Goal: Task Accomplishment & Management: Complete application form

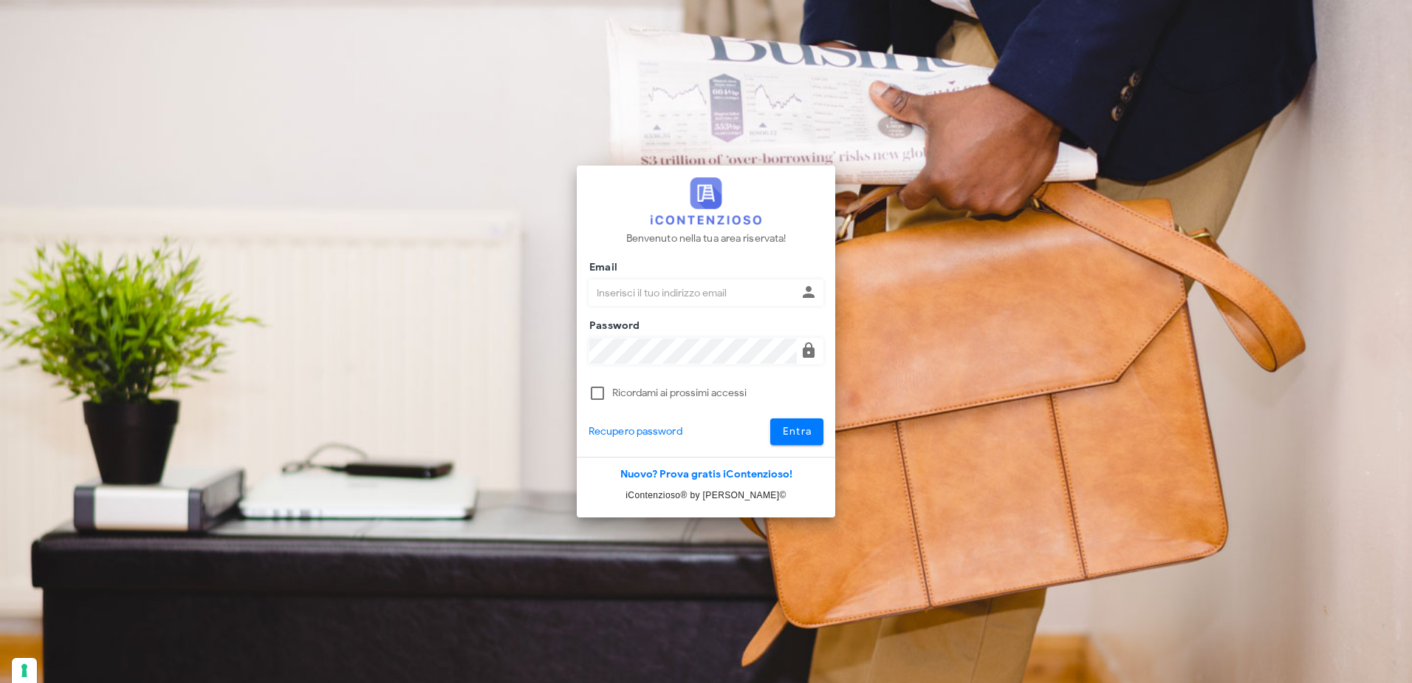
type input "[PERSON_NAME][EMAIL_ADDRESS][PERSON_NAME][DOMAIN_NAME]"
drag, startPoint x: 0, startPoint y: 0, endPoint x: 782, endPoint y: 431, distance: 892.4
click at [782, 431] on span "Entra" at bounding box center [797, 431] width 30 height 13
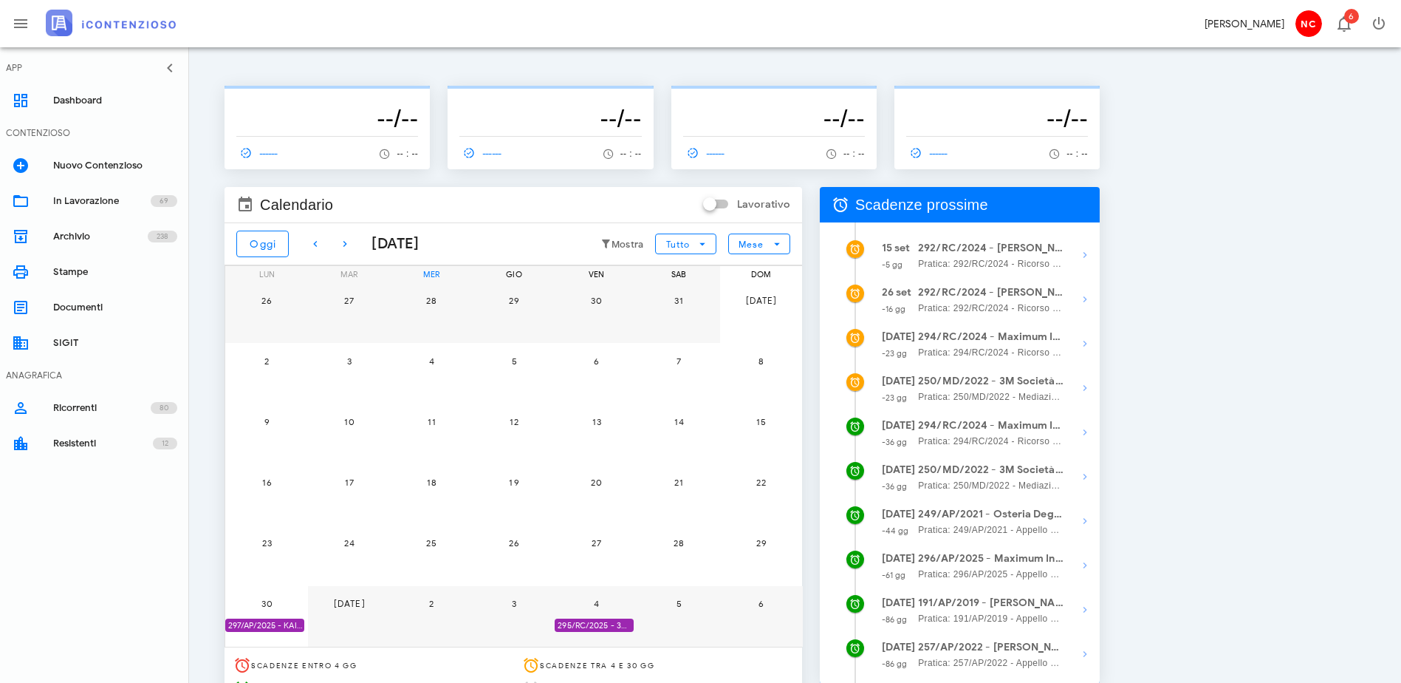
click at [395, 245] on div "[DATE]" at bounding box center [389, 244] width 59 height 22
click at [351, 244] on icon "button" at bounding box center [345, 244] width 18 height 18
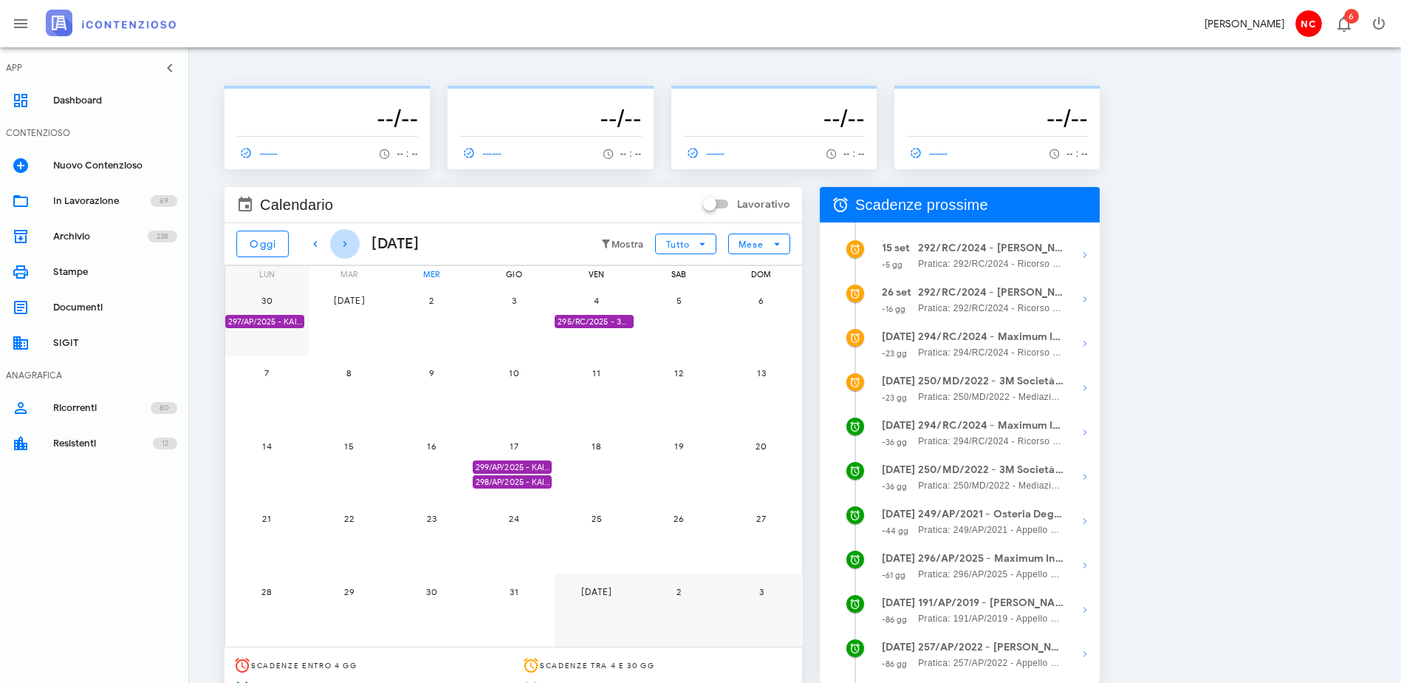
click at [351, 244] on icon "button" at bounding box center [345, 244] width 18 height 18
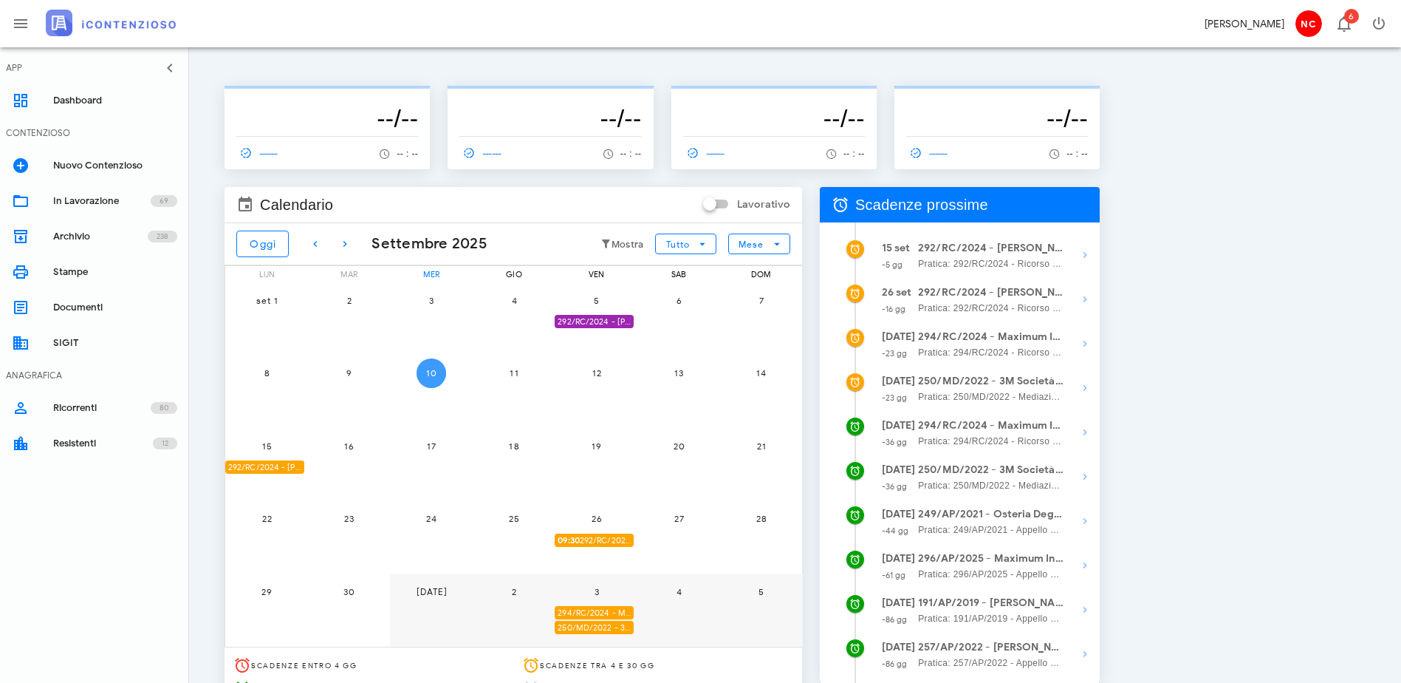
click at [446, 379] on button "10" at bounding box center [432, 373] width 30 height 30
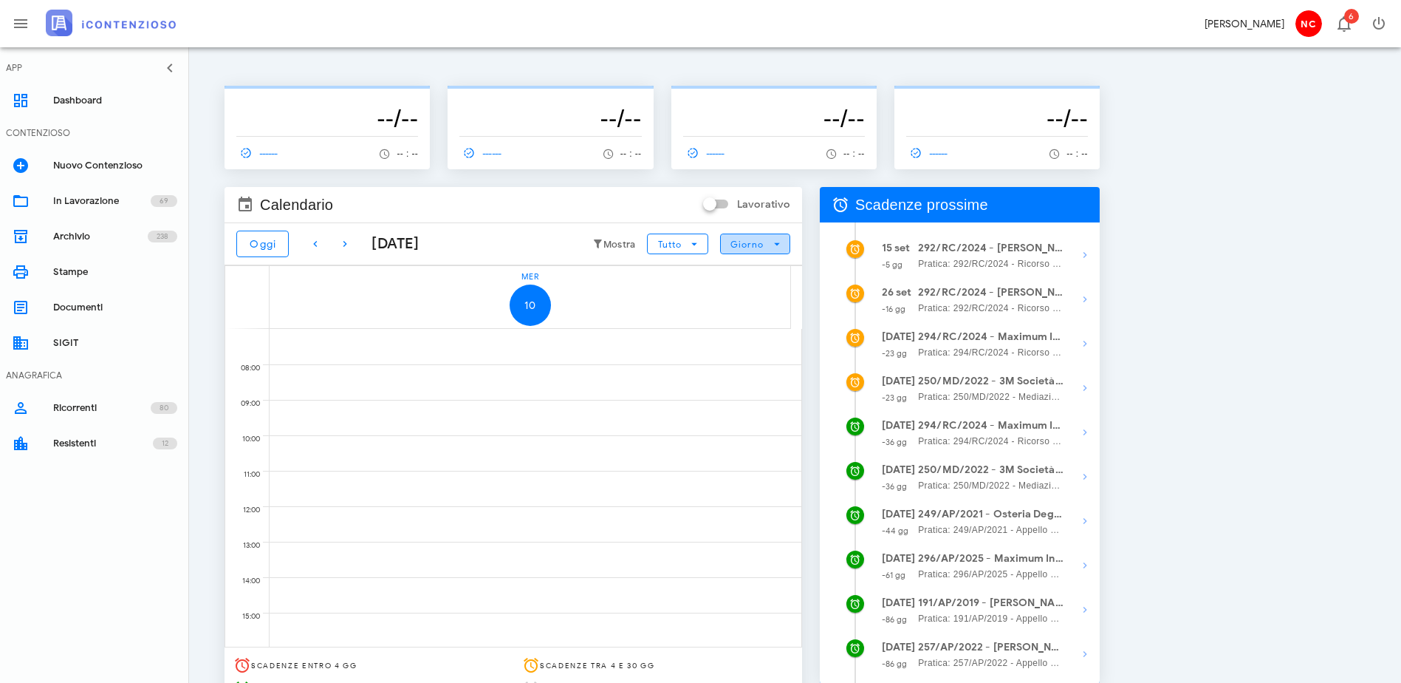
click at [765, 245] on span "Giorno" at bounding box center [747, 244] width 35 height 11
click at [914, 341] on div "Mese" at bounding box center [932, 334] width 69 height 30
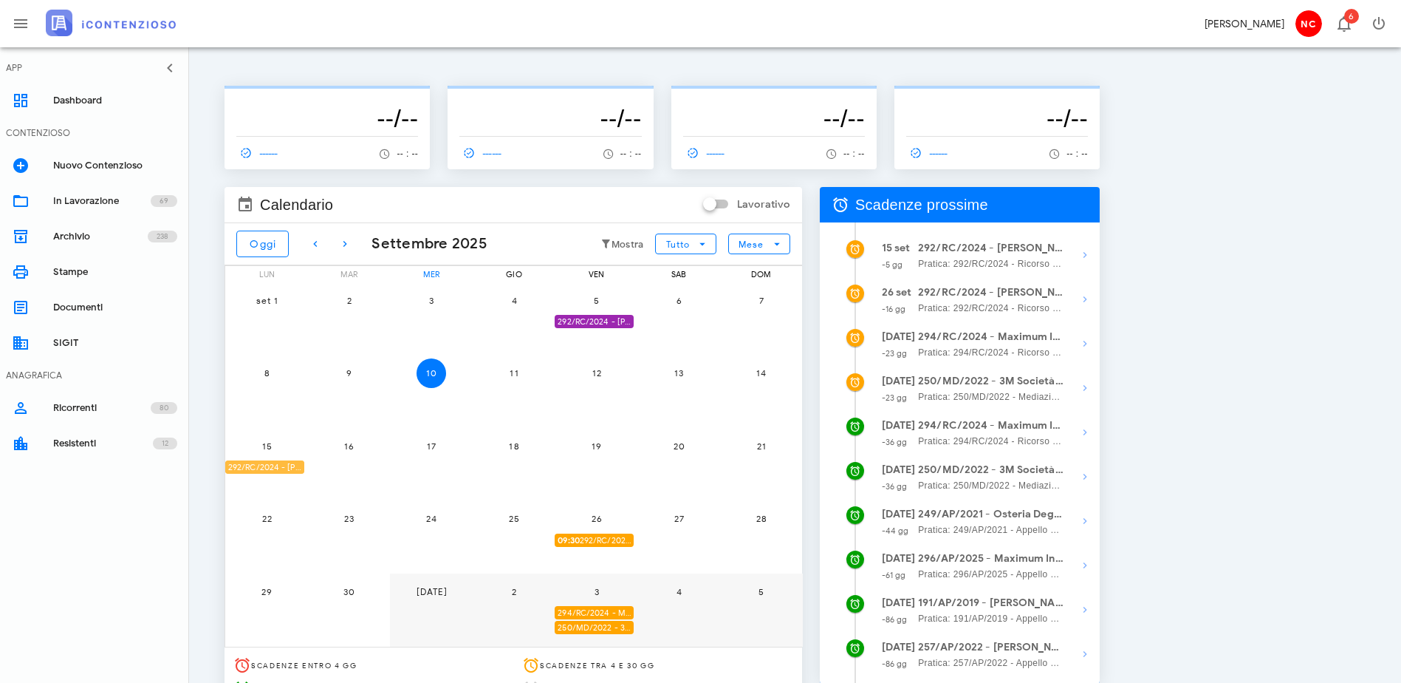
click at [287, 463] on div "292/RC/2024 - [PERSON_NAME] - Invio Memorie per Udienza" at bounding box center [264, 467] width 79 height 14
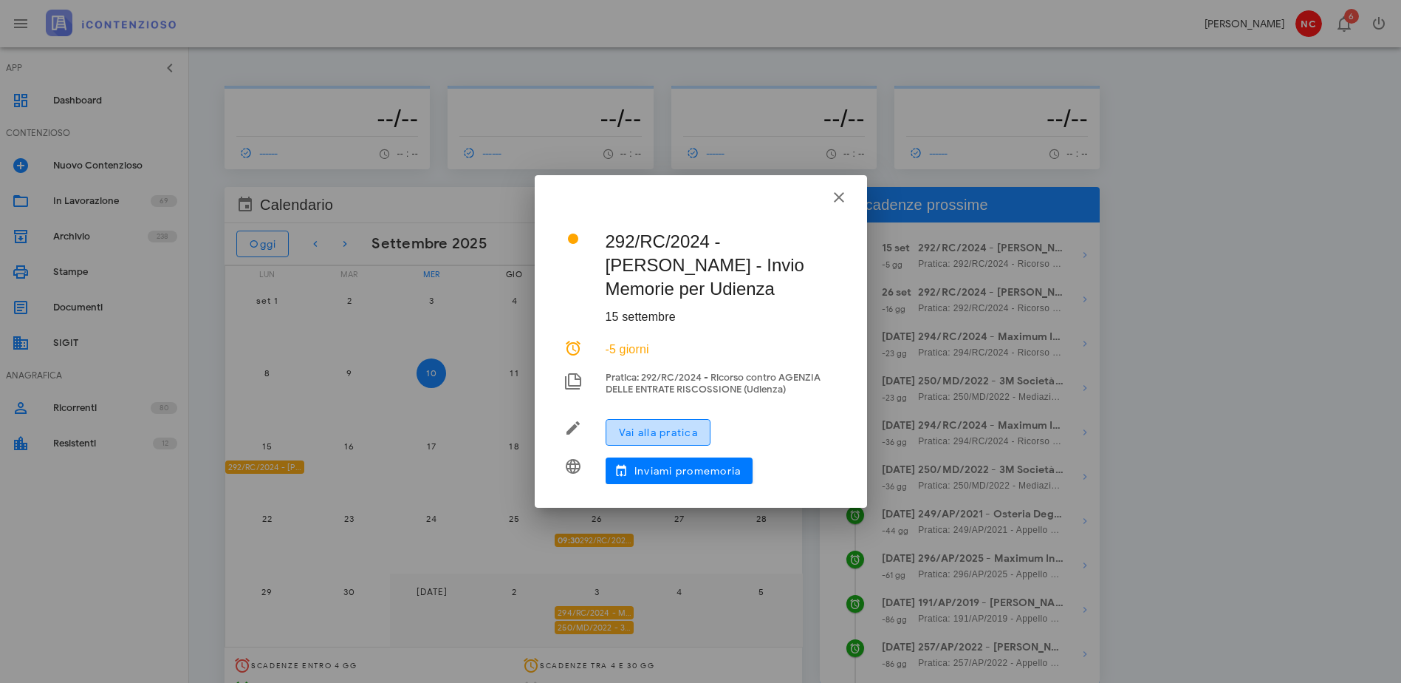
click at [657, 430] on span "Vai alla pratica" at bounding box center [658, 432] width 80 height 13
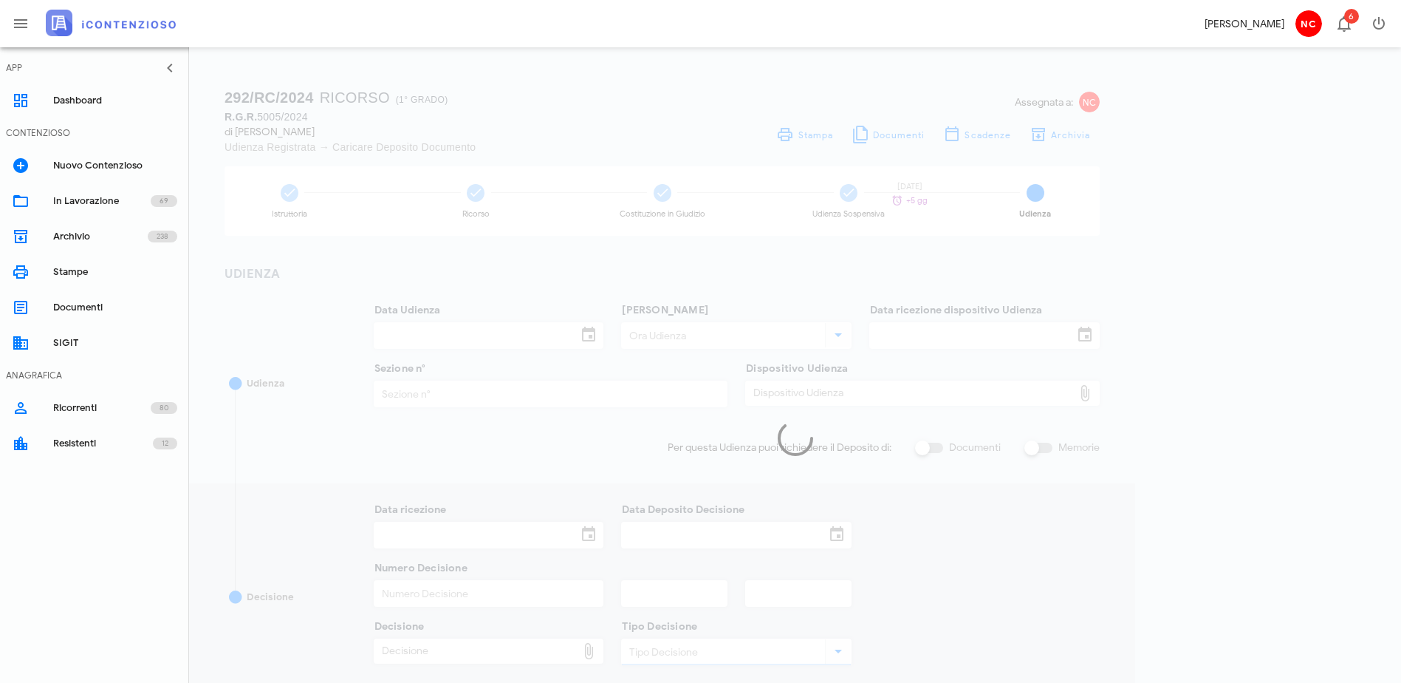
type input "[DATE]"
type input "09:30"
type input "17/07/2025"
type input "11"
checkbox input "true"
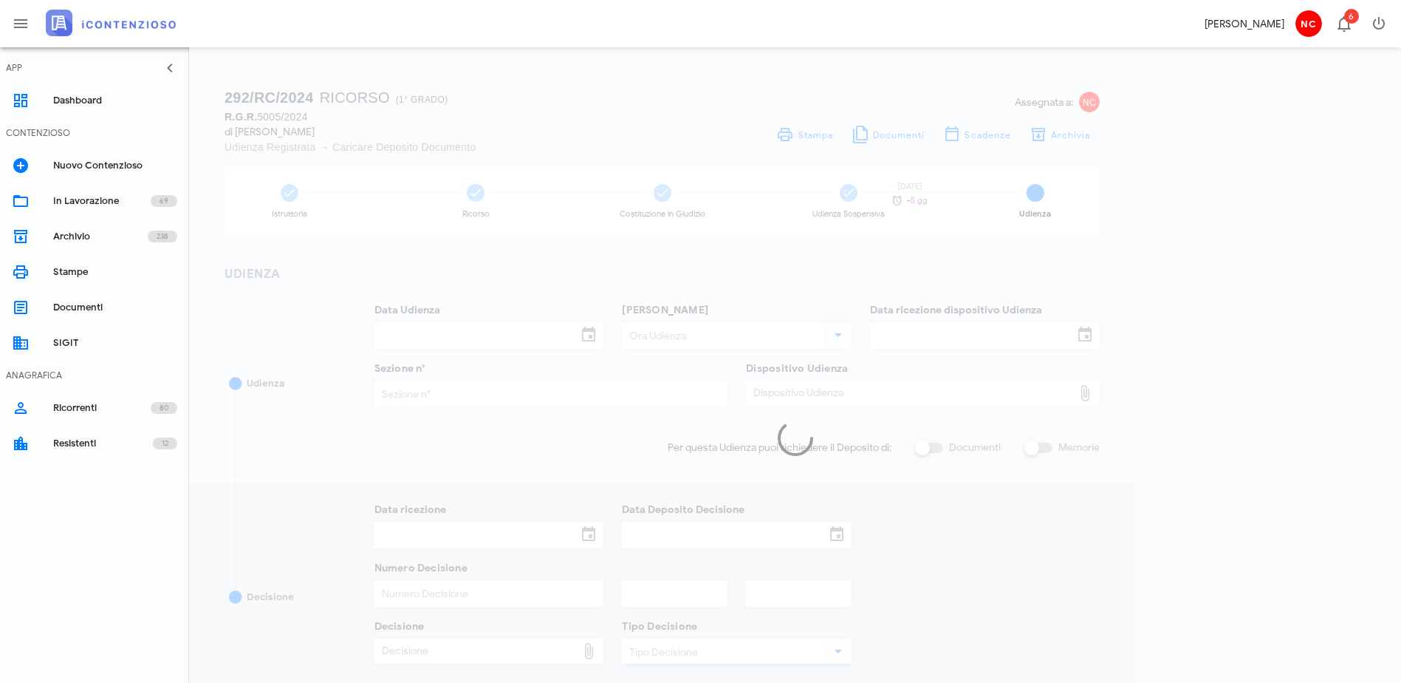
checkbox input "true"
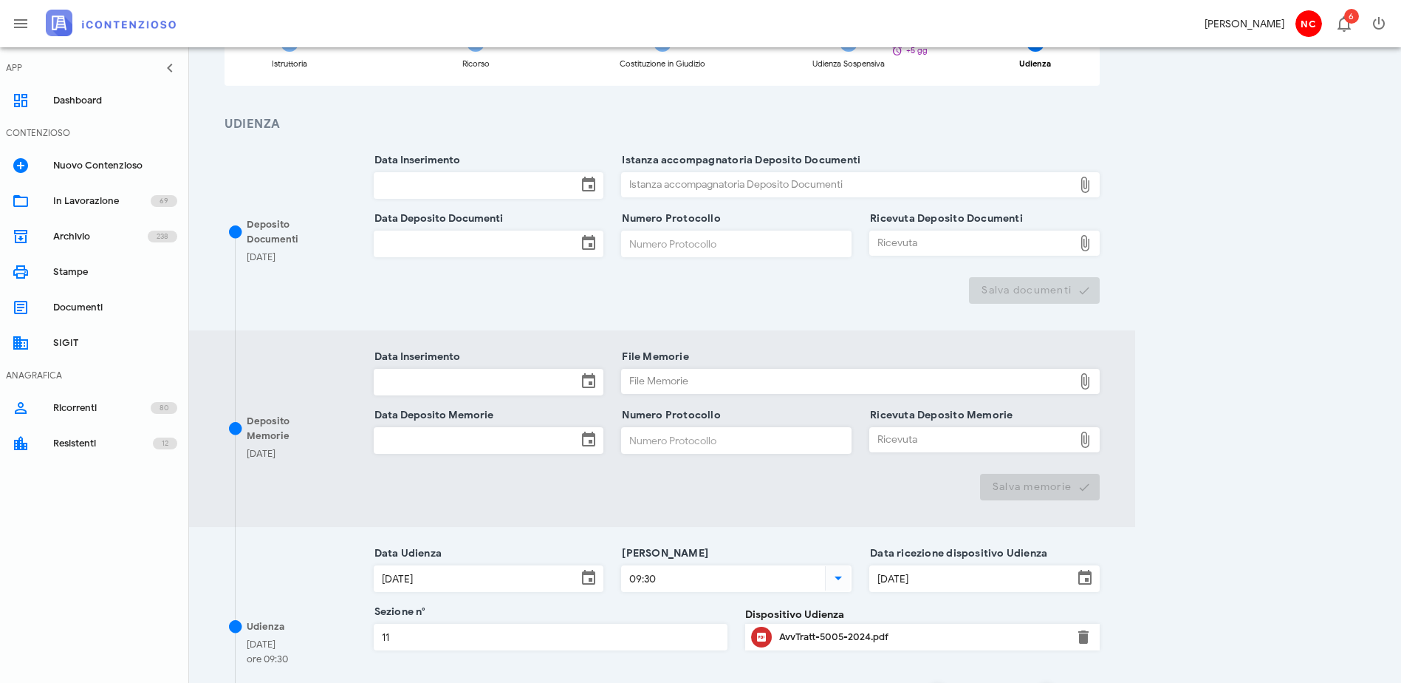
scroll to position [222, 0]
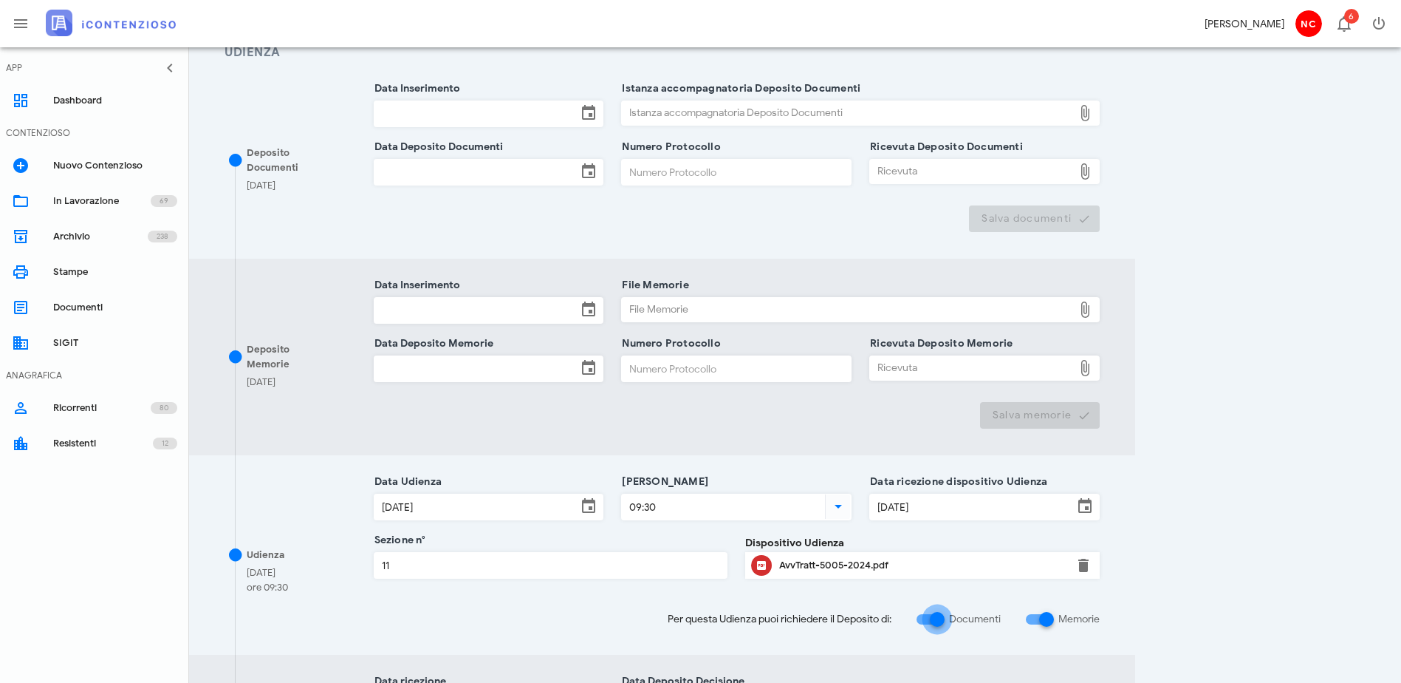
click at [950, 621] on div at bounding box center [937, 619] width 25 height 25
checkbox input "false"
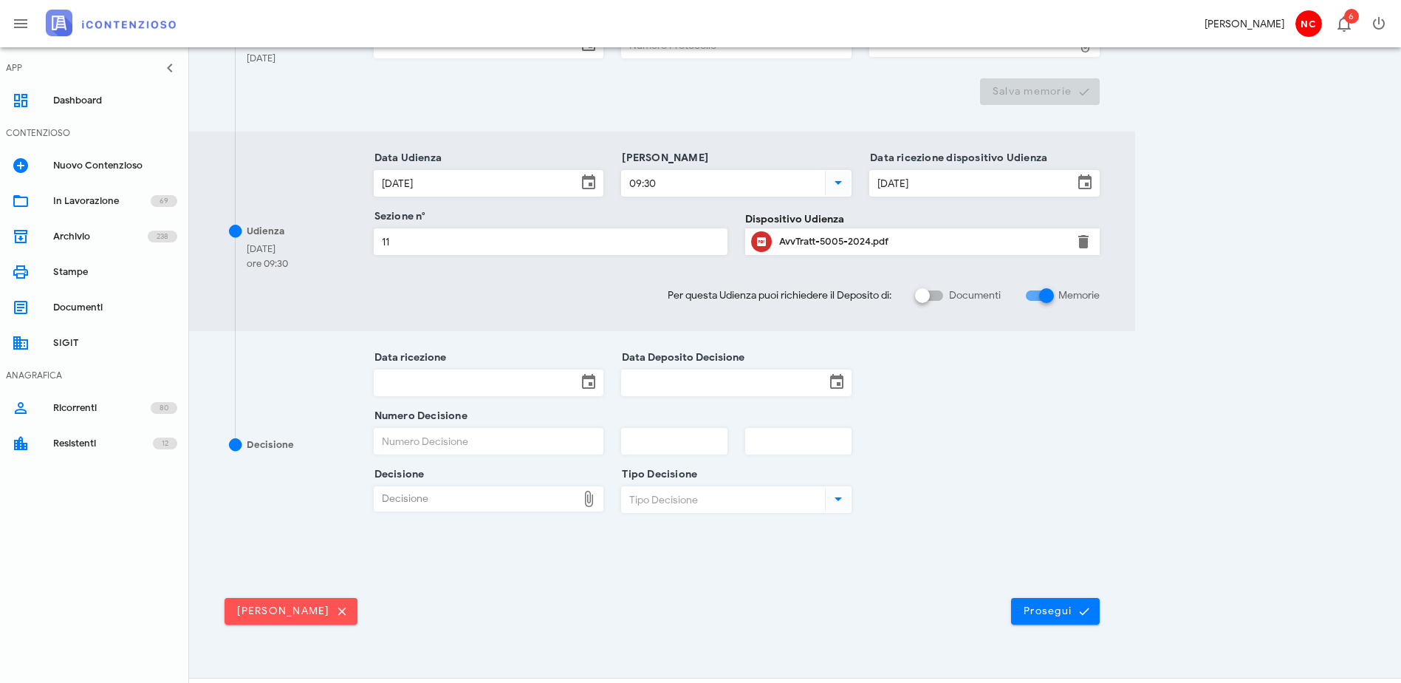
scroll to position [377, 0]
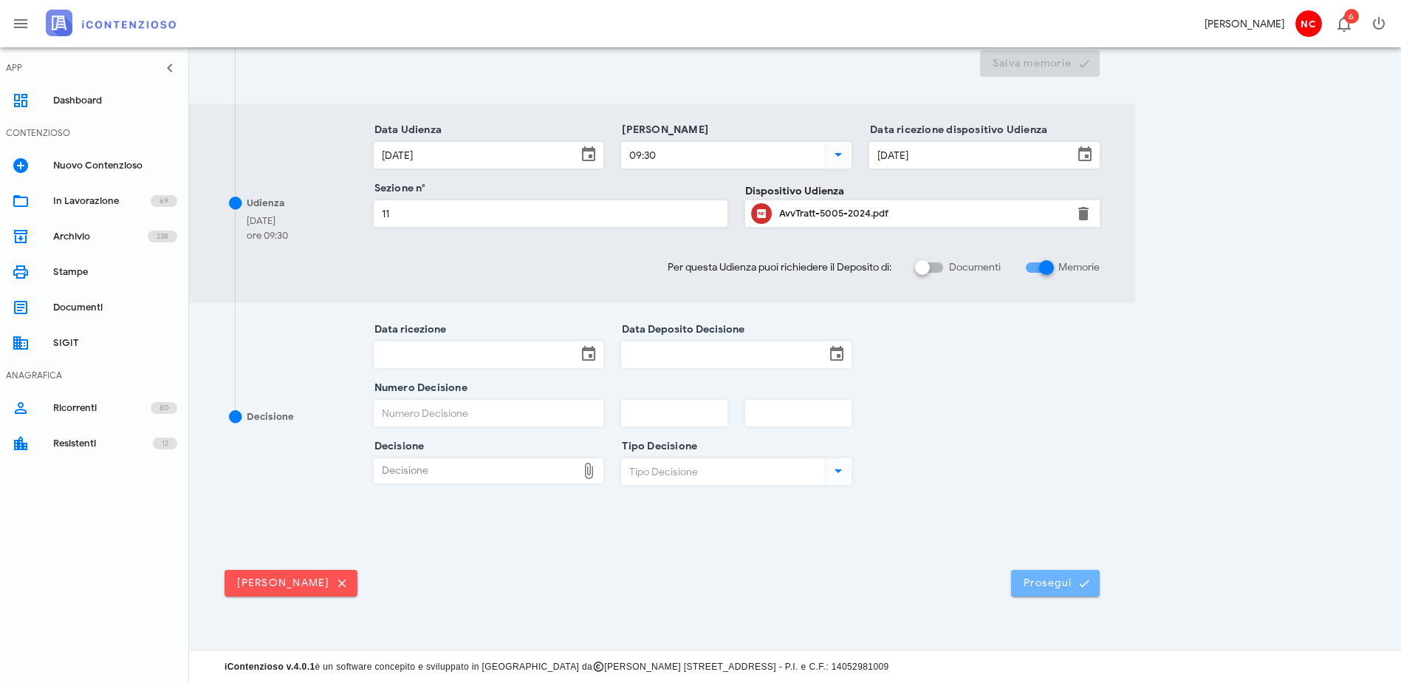
click at [1088, 584] on span "Prosegui" at bounding box center [1055, 582] width 65 height 13
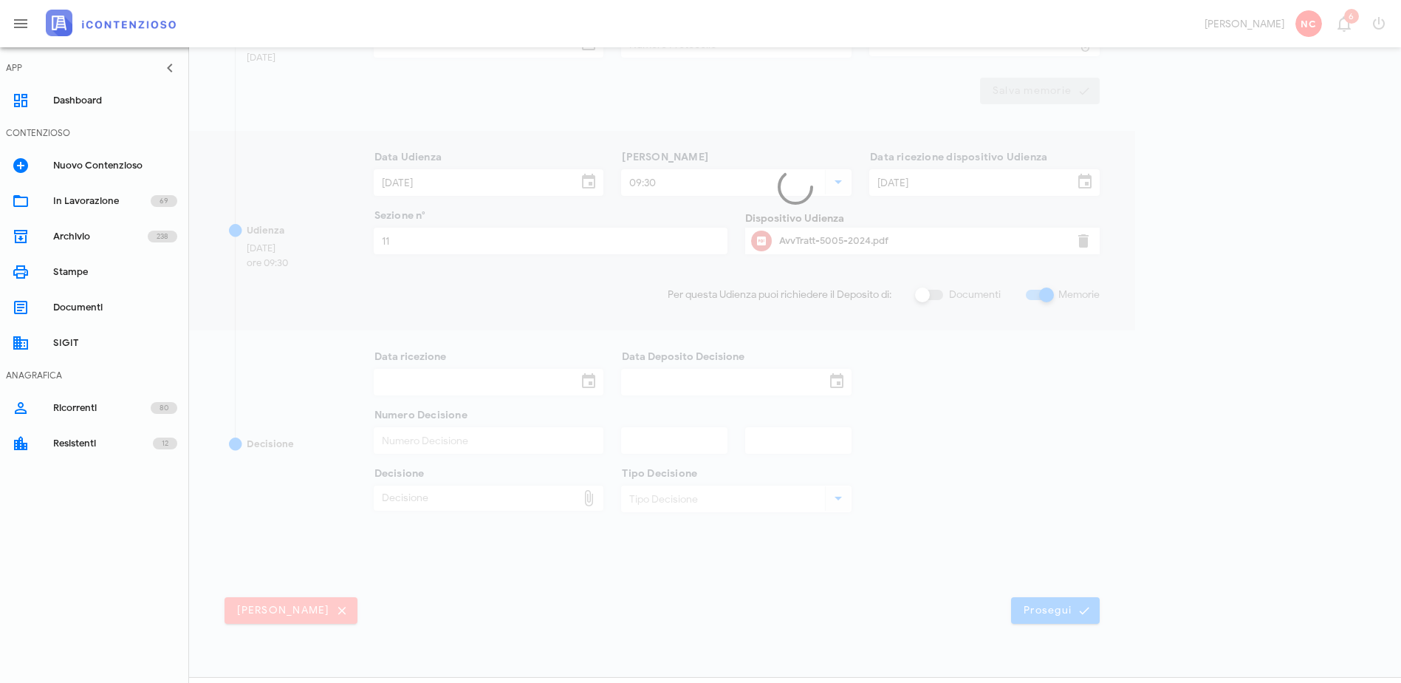
scroll to position [0, 0]
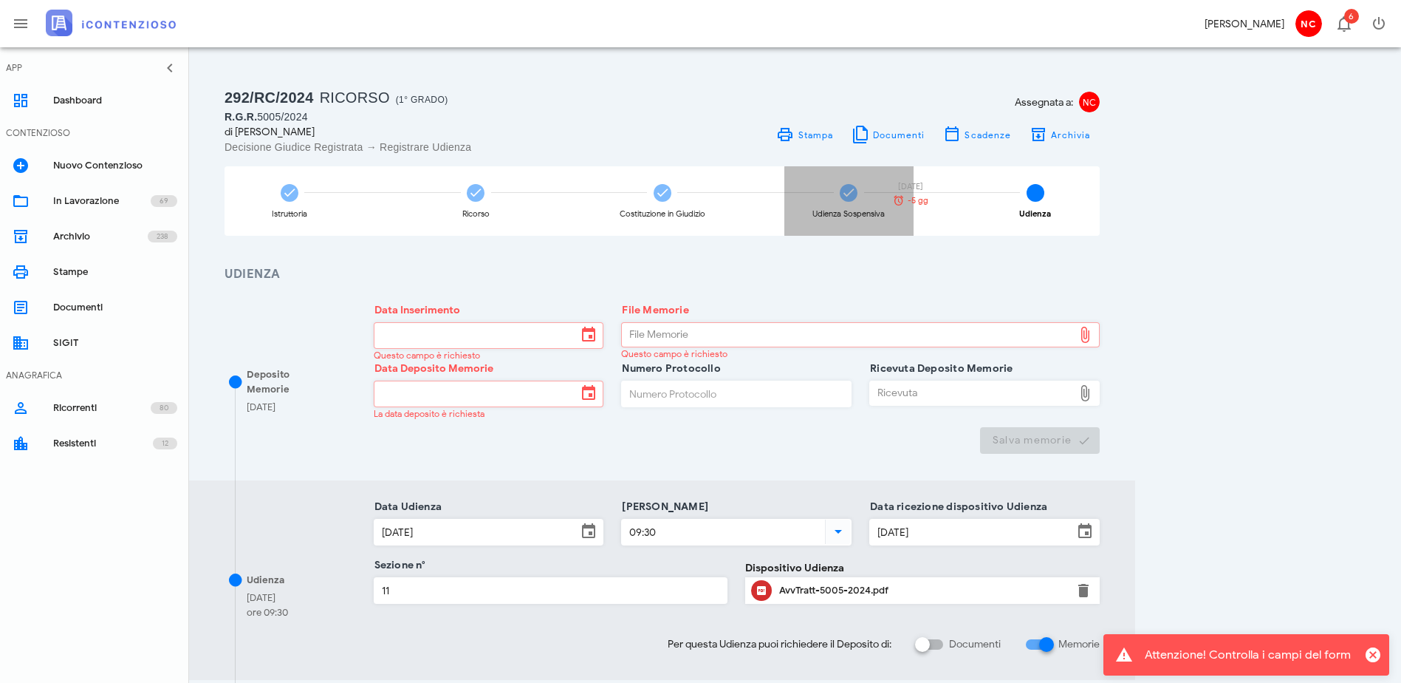
click at [914, 202] on div "Udienza Sospensiva" at bounding box center [849, 200] width 129 height 69
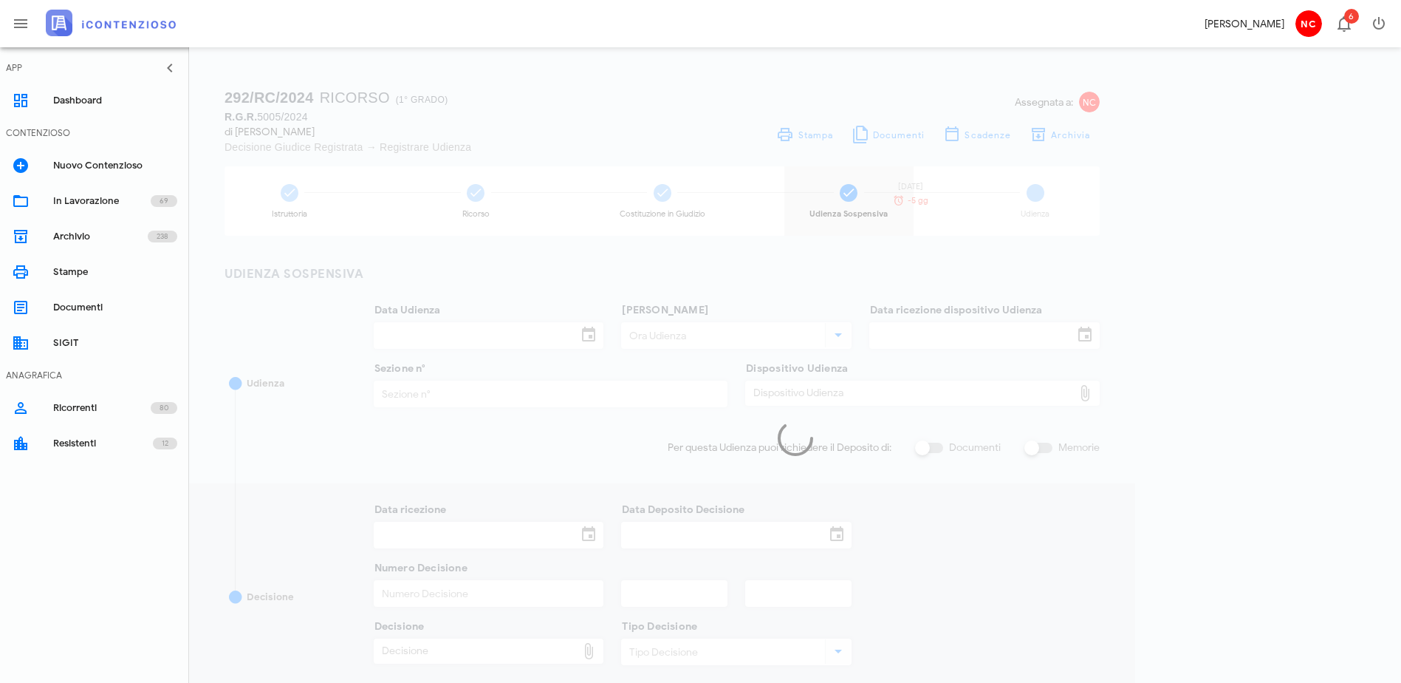
type input "21/03/2025"
type input "09:30"
type input "04/02/2025"
type input "11"
checkbox input "true"
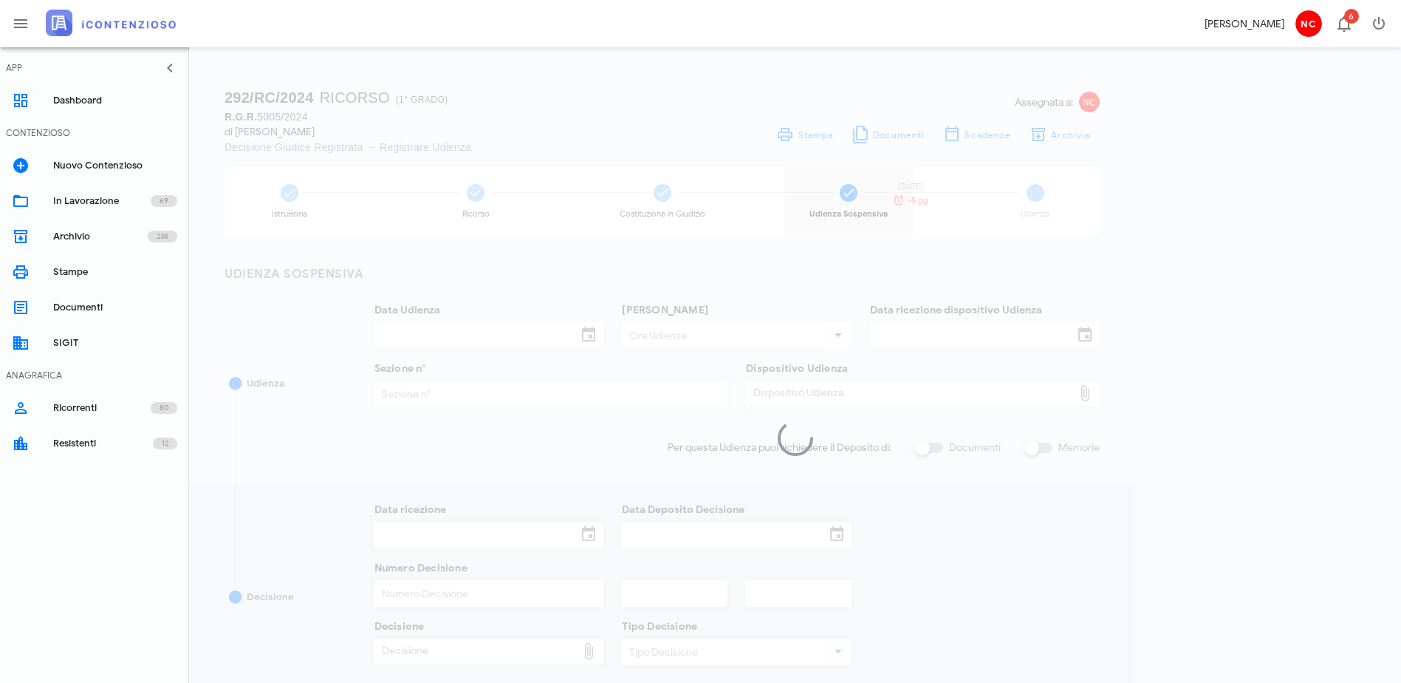
type input "24/03/2025"
type input "524"
type input "2025"
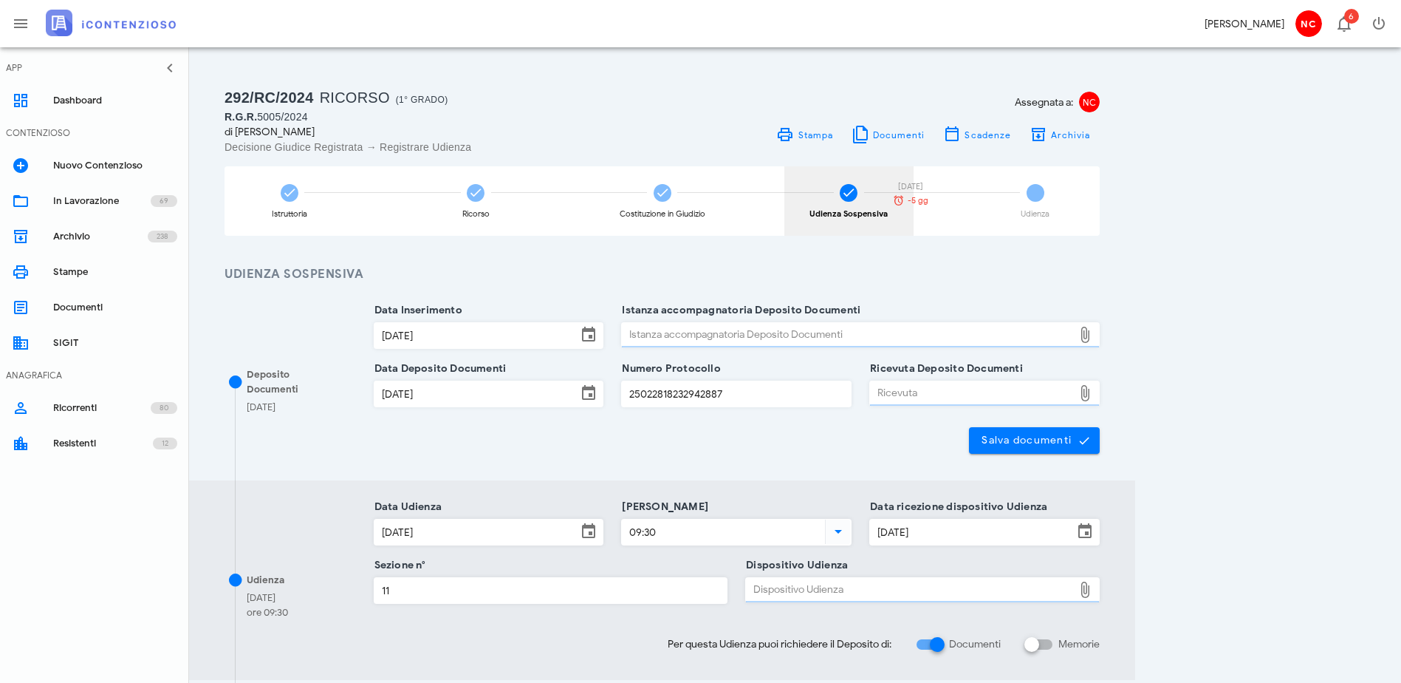
type input "Ordinanza di sospensione"
type input "Accettata"
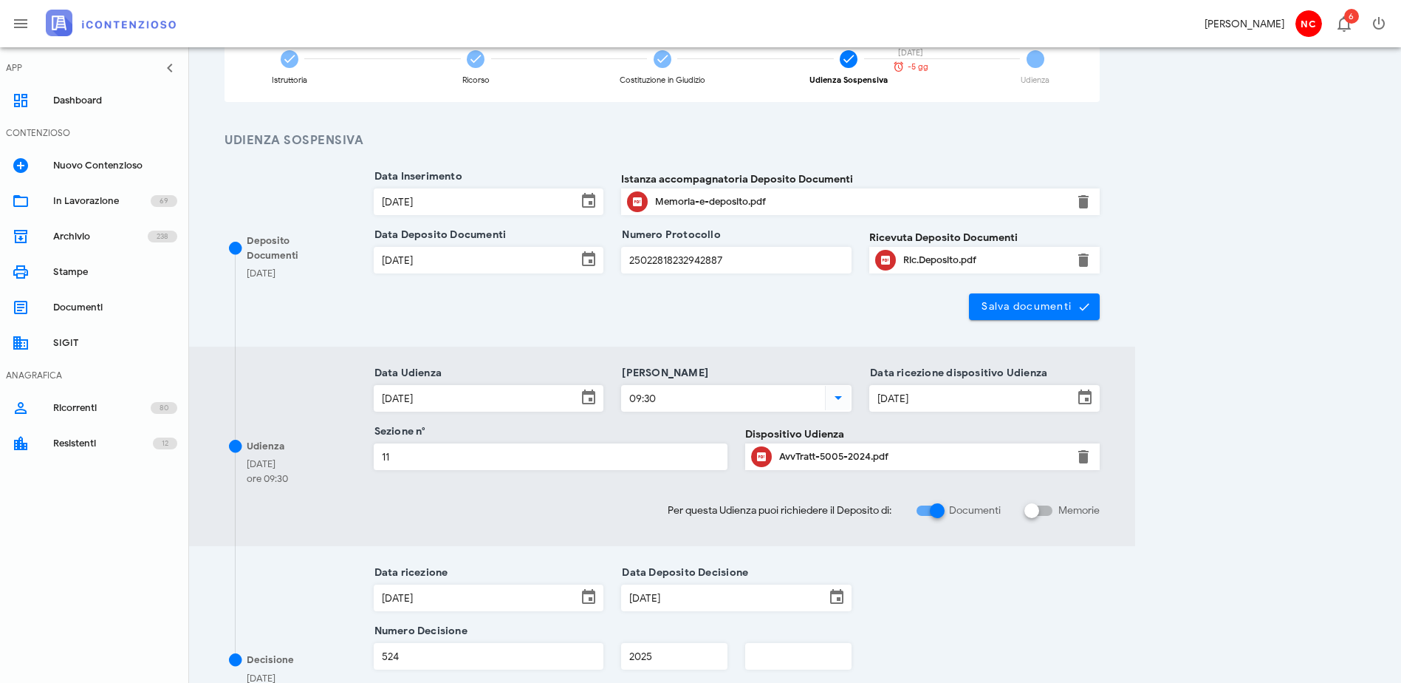
scroll to position [74, 0]
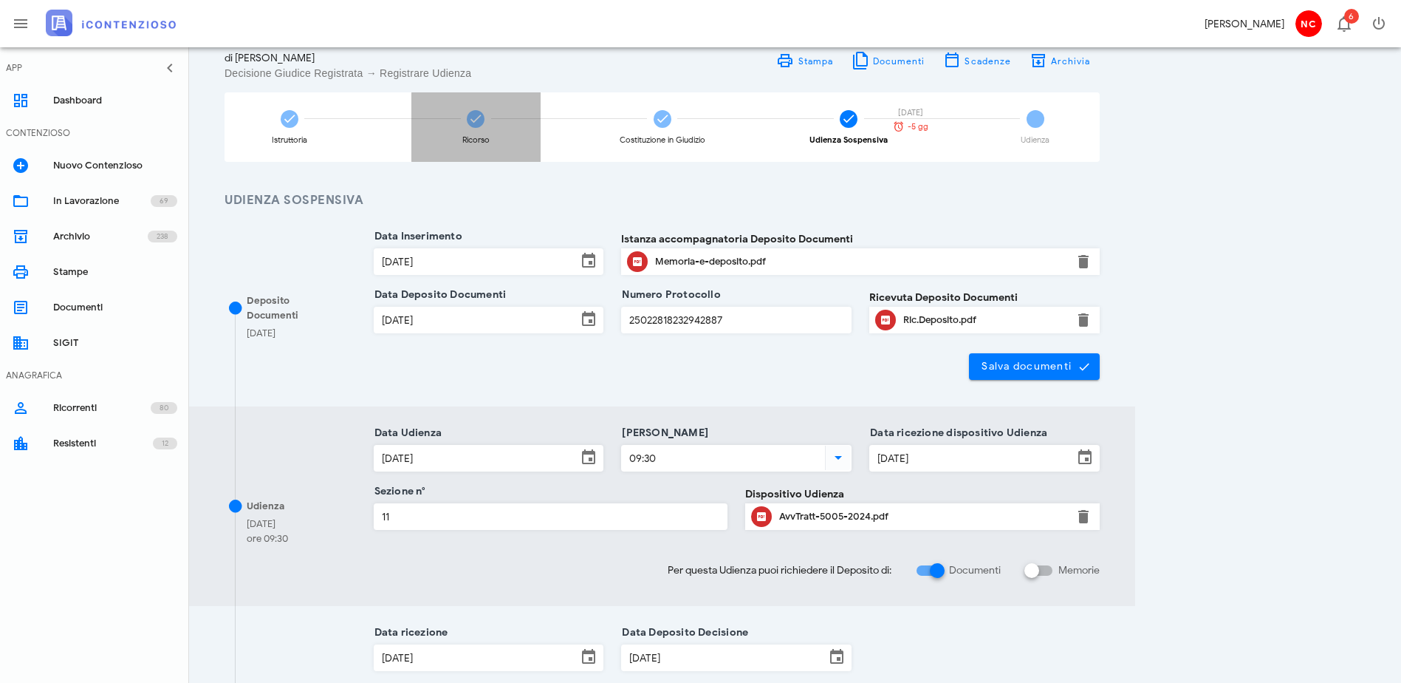
click at [538, 133] on div "Ricorso" at bounding box center [475, 126] width 129 height 69
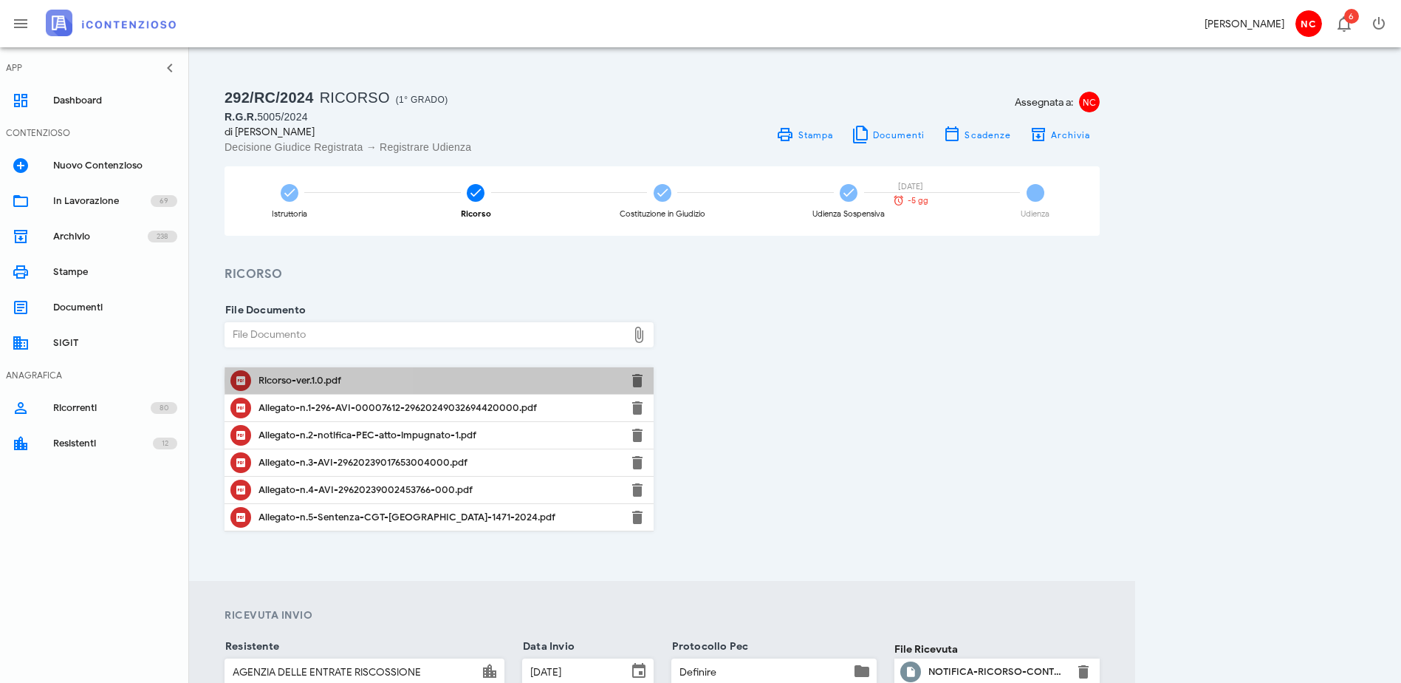
click at [326, 380] on div "Ricorso-ver.1.0.pdf" at bounding box center [439, 381] width 361 height 12
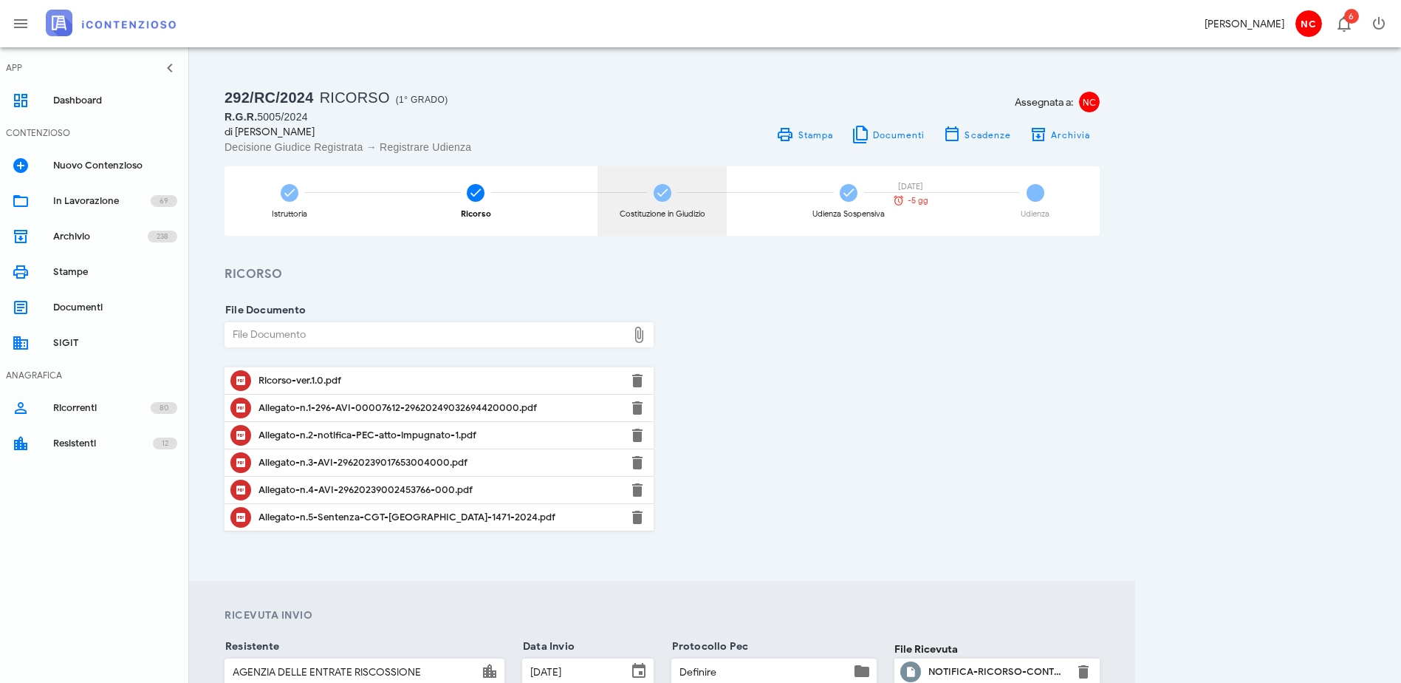
click at [727, 205] on div "Costituzione in Giudizio" at bounding box center [662, 200] width 129 height 69
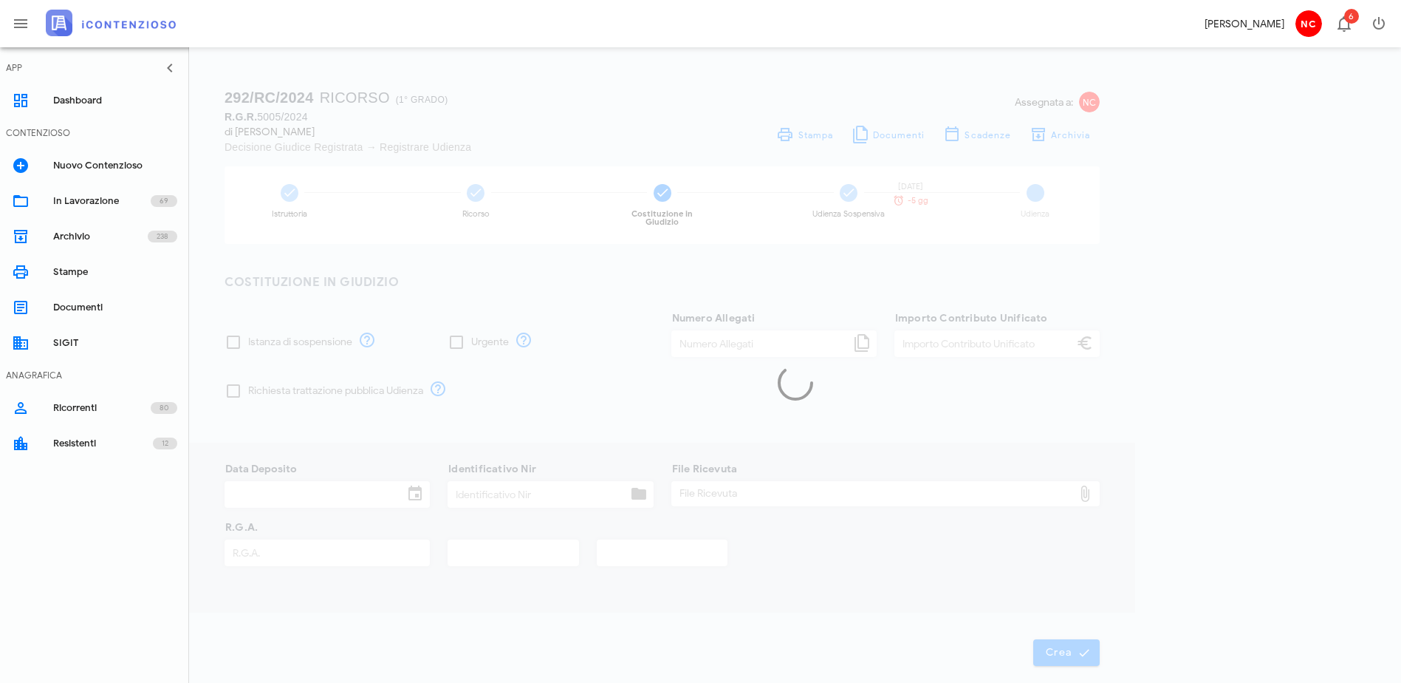
checkbox input "true"
type input "5"
type input "500,00"
type input "05/12/2024"
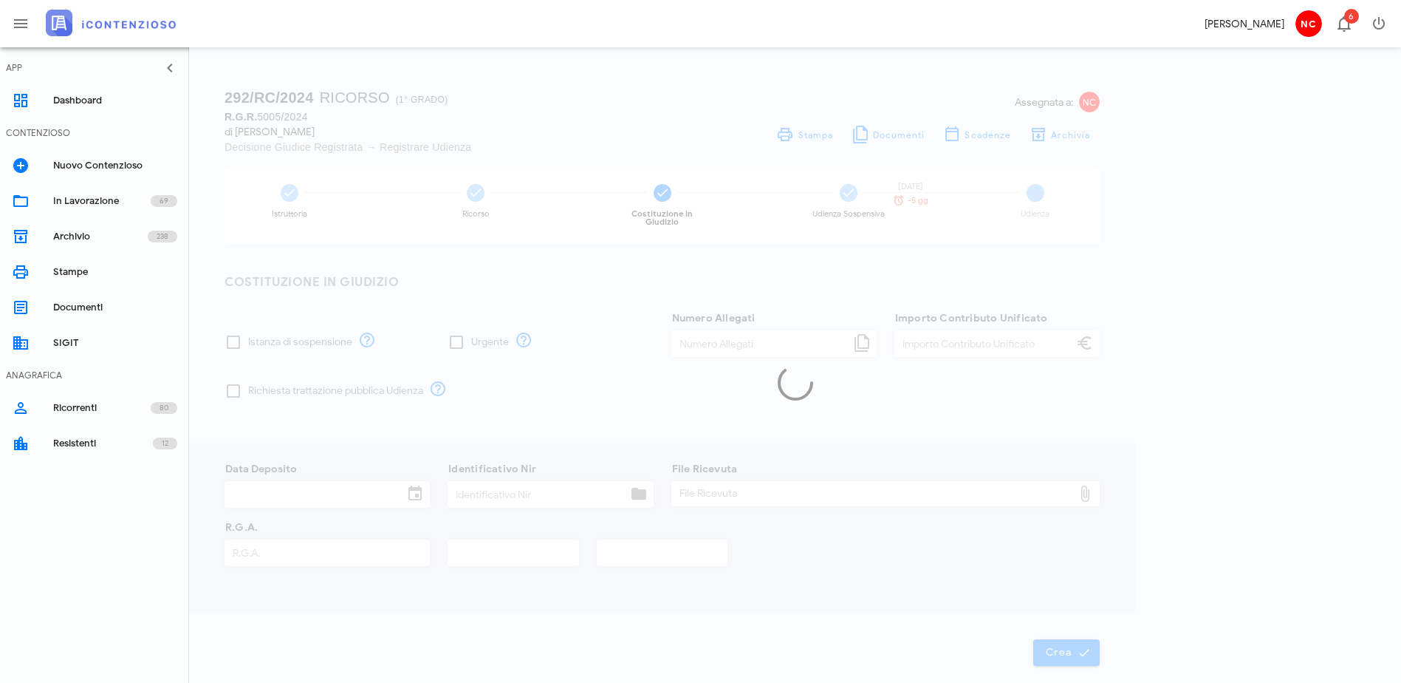
type input "24120516103126916"
type input "5005"
type input "2024"
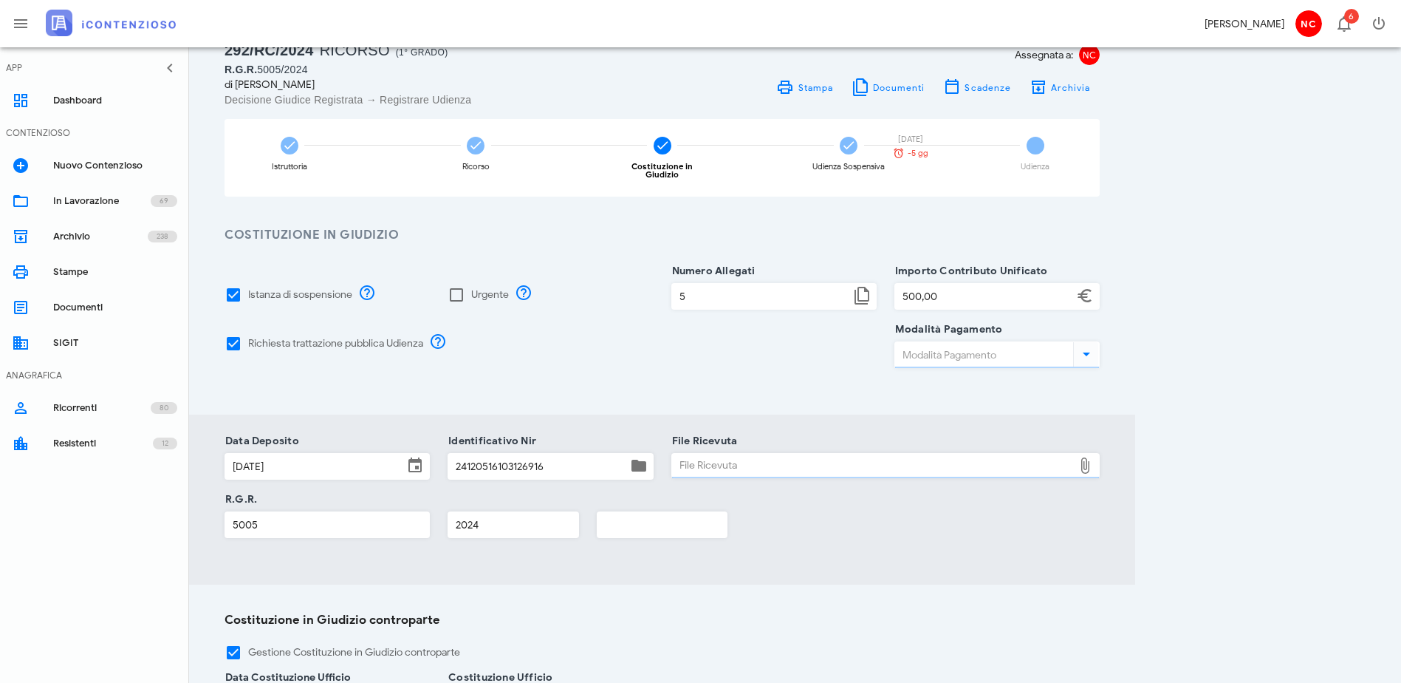
type input "F23"
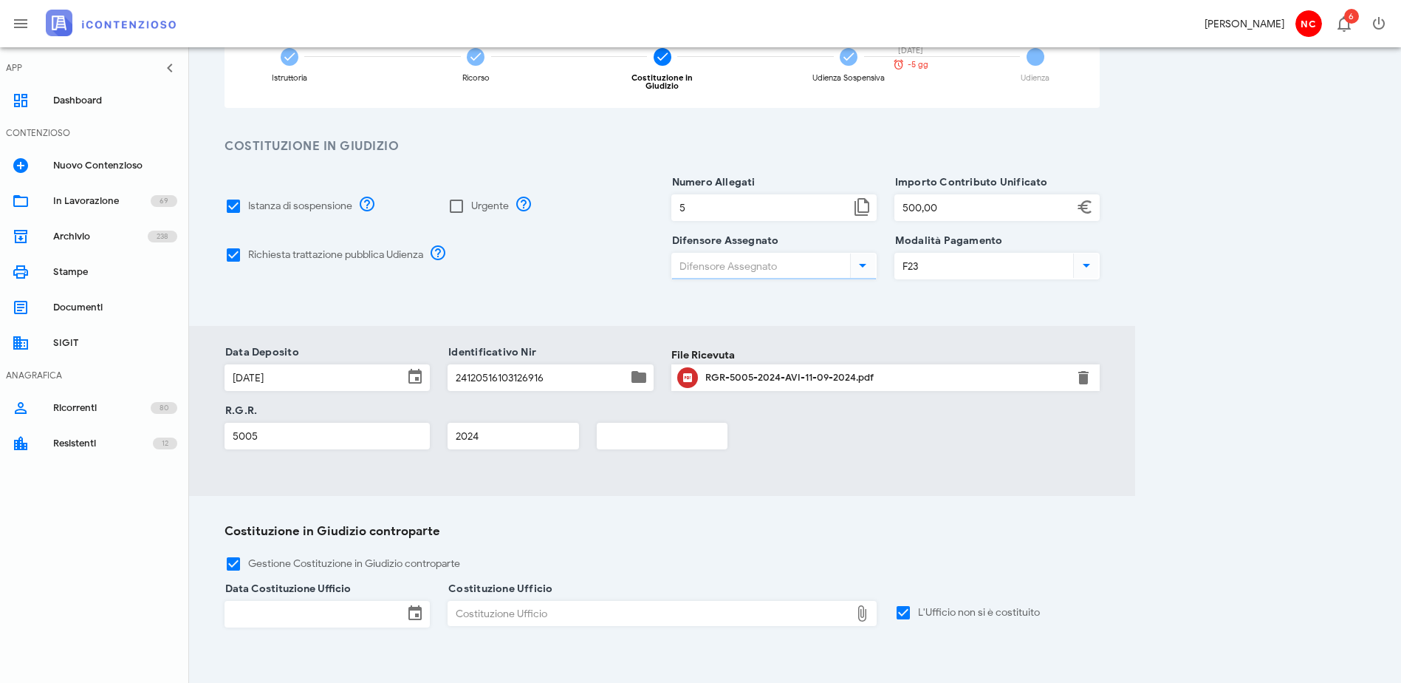
type input "Claudio Nascimben"
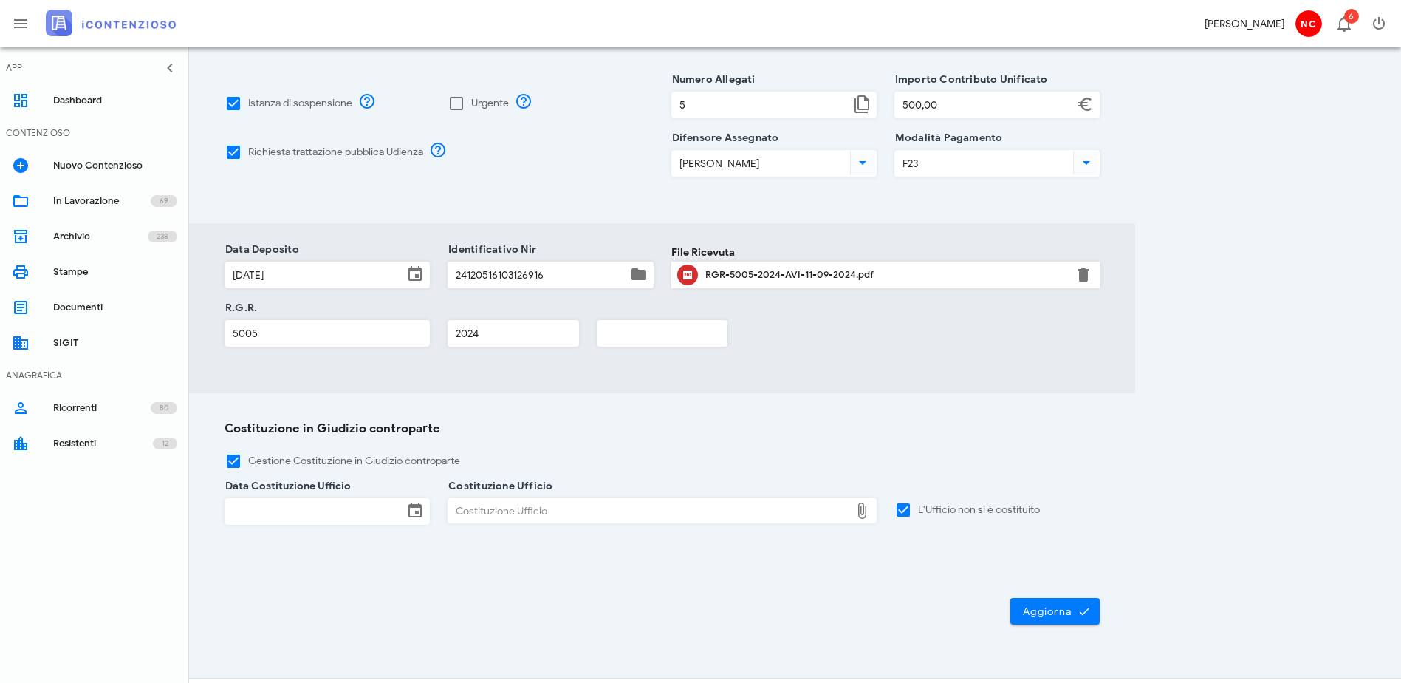
scroll to position [259, 0]
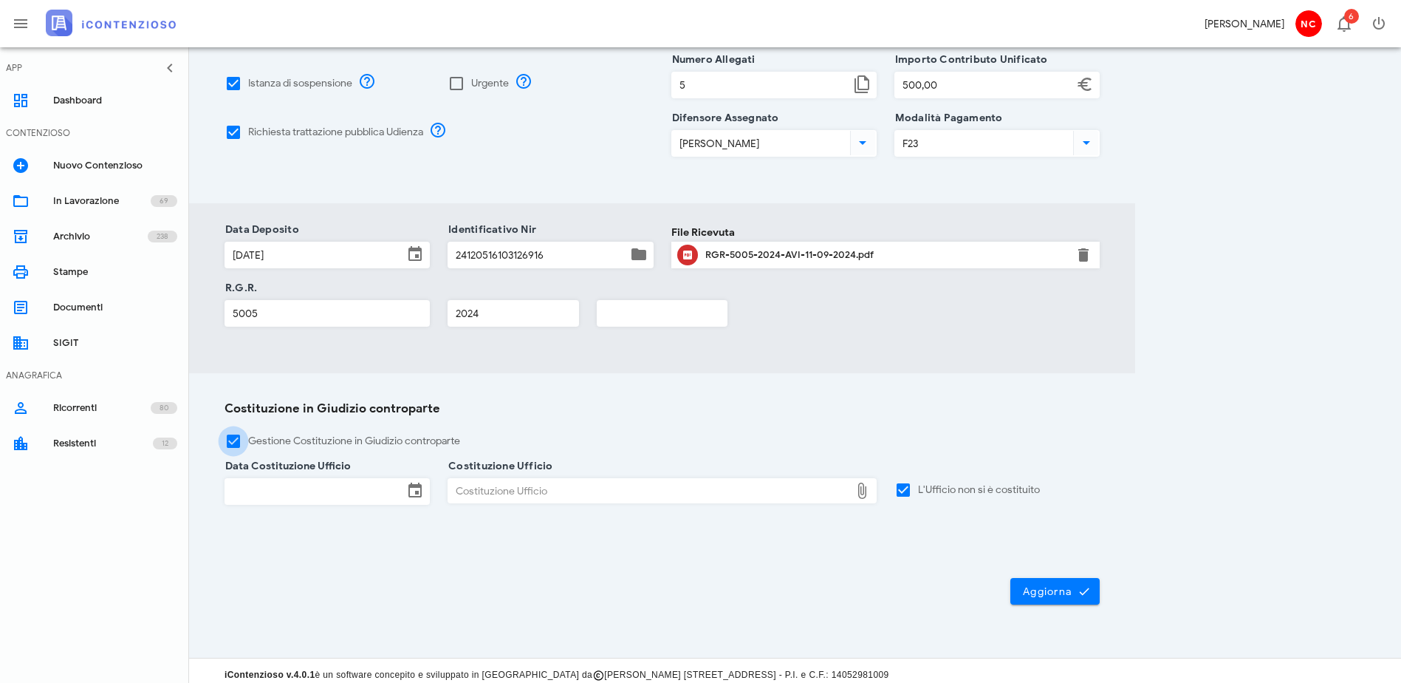
click at [236, 438] on div at bounding box center [233, 440] width 25 height 25
checkbox input "true"
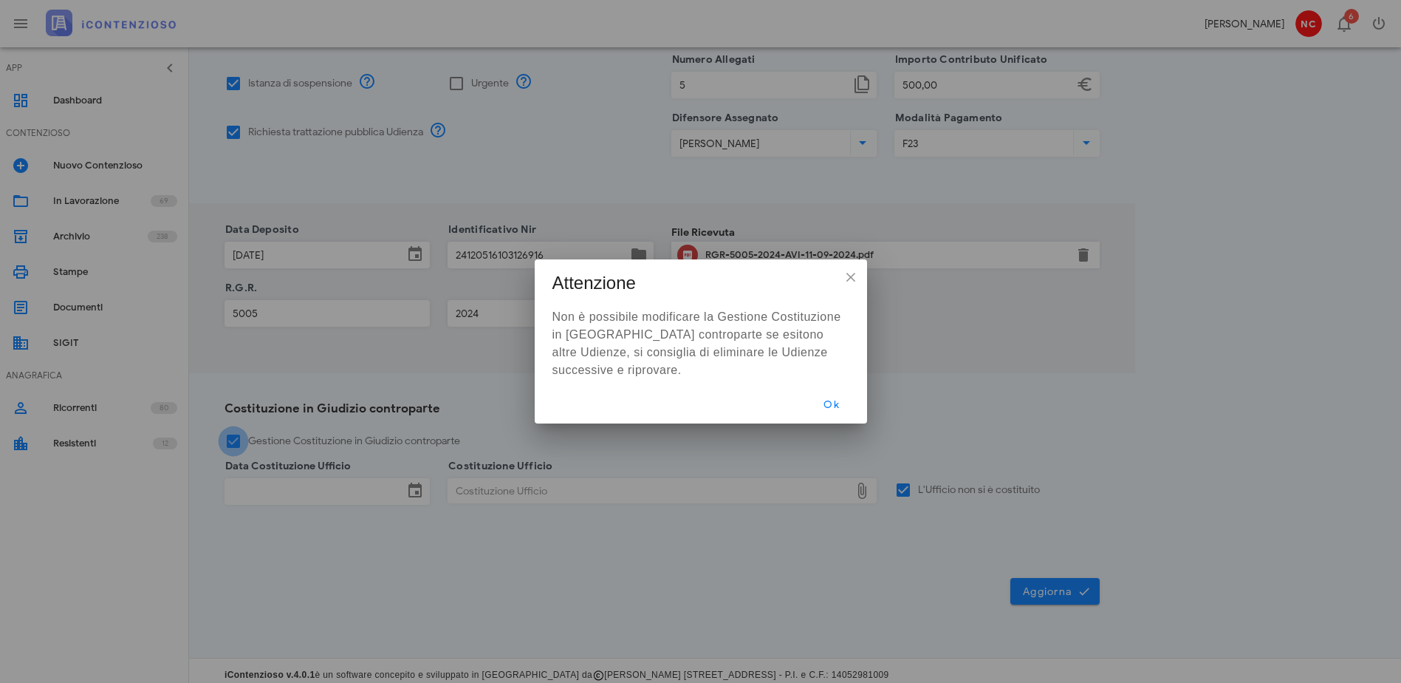
scroll to position [257, 0]
click at [849, 273] on div "×" at bounding box center [851, 277] width 12 height 12
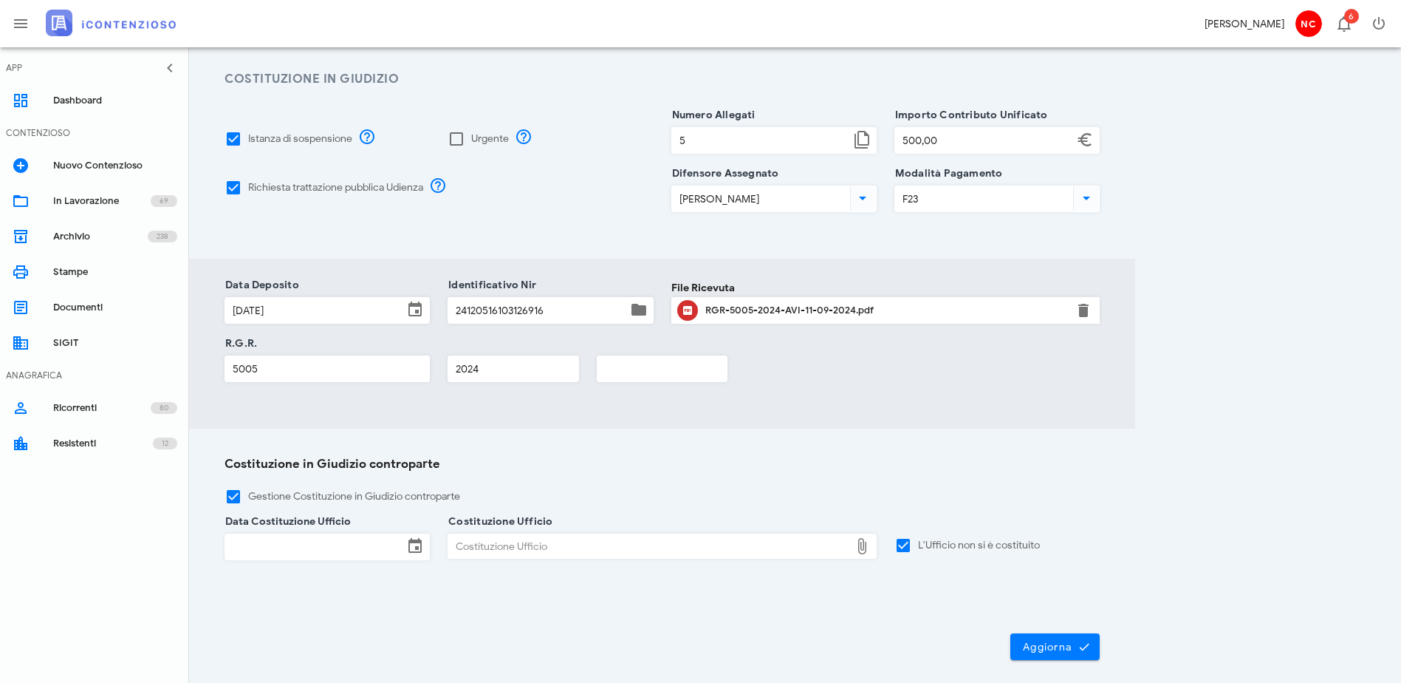
scroll to position [222, 0]
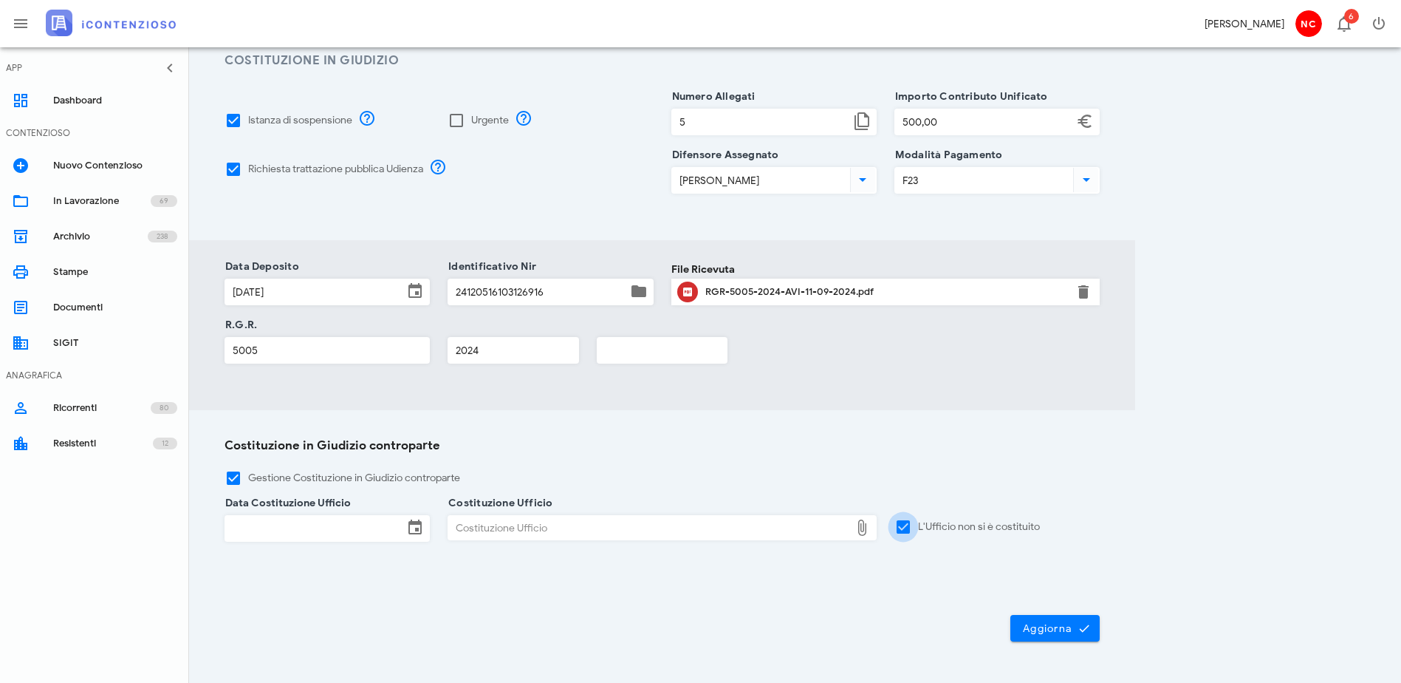
click at [916, 521] on div at bounding box center [903, 526] width 25 height 25
checkbox input "false"
click at [365, 516] on input "Data Costituzione Ufficio" at bounding box center [314, 528] width 178 height 25
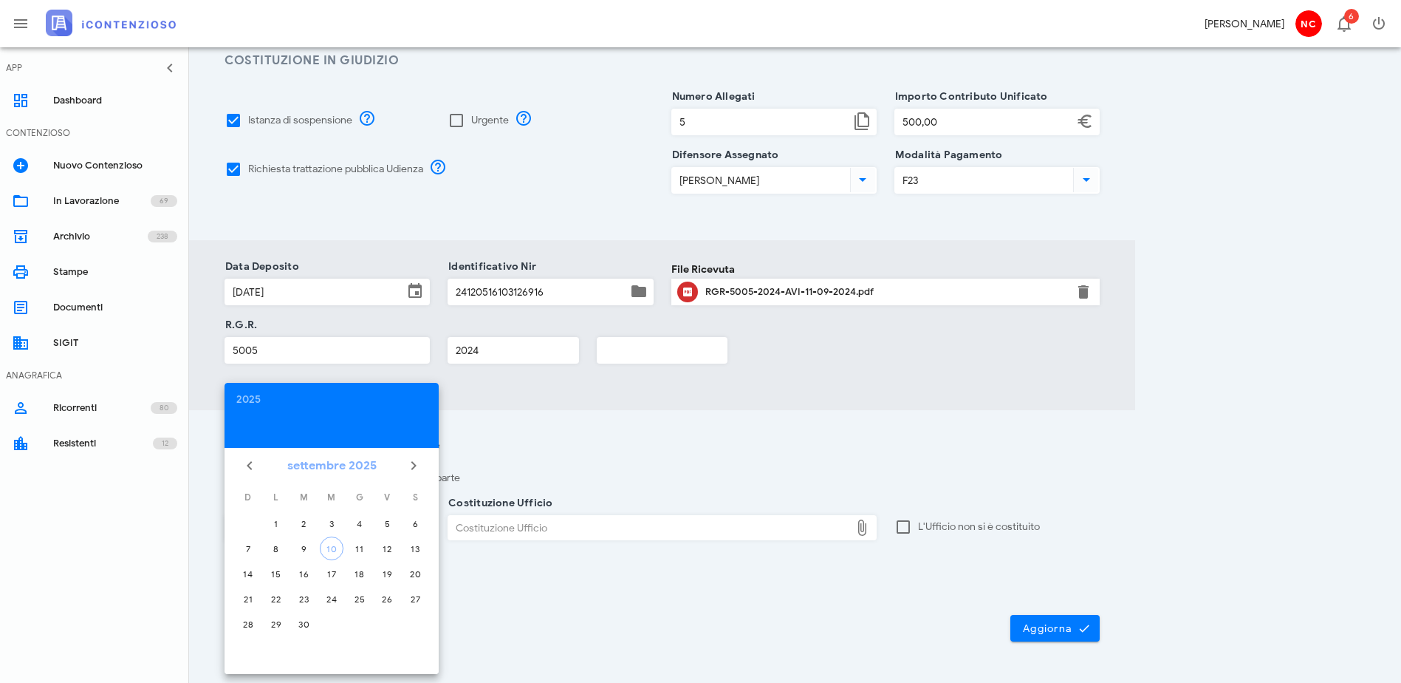
click at [307, 467] on button "settembre 2025" at bounding box center [331, 466] width 101 height 30
click at [335, 546] on div "mag" at bounding box center [332, 548] width 40 height 13
click at [360, 628] on div "29" at bounding box center [360, 623] width 24 height 11
type input "29/05/2025"
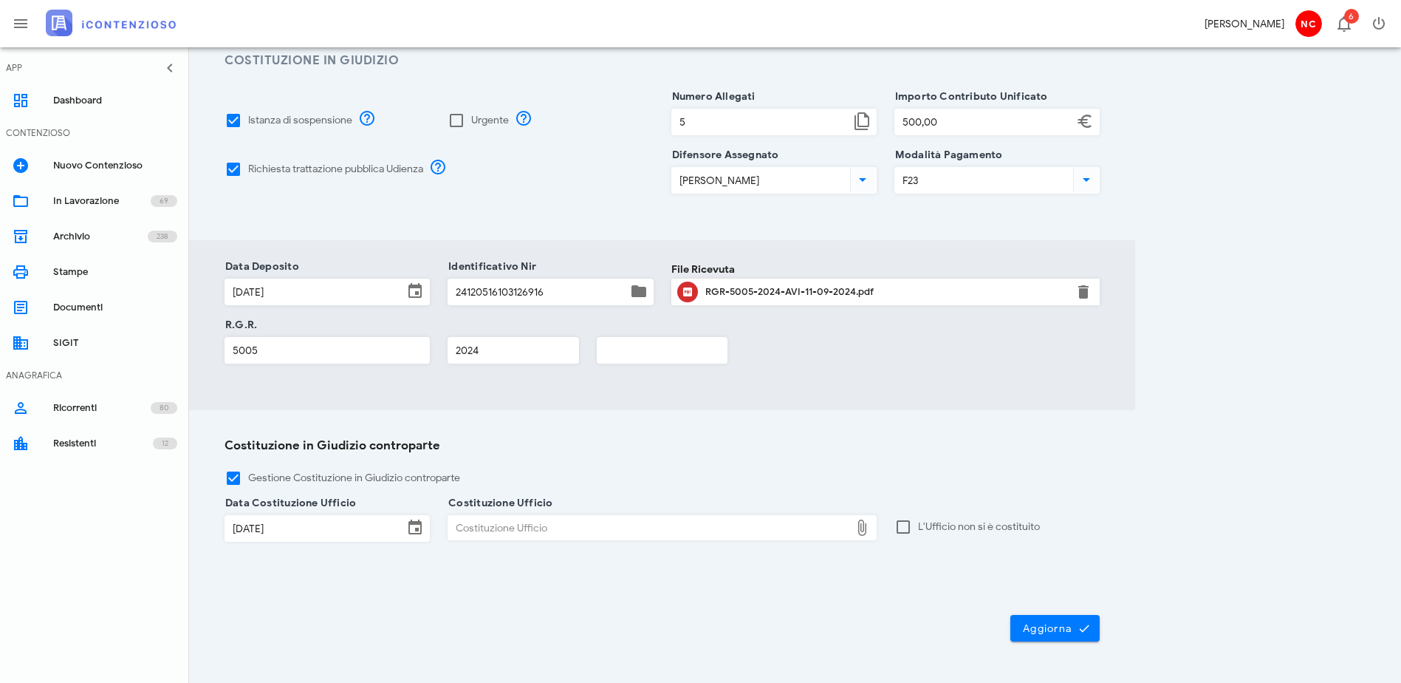
click at [850, 523] on div "Costituzione Ufficio" at bounding box center [649, 528] width 402 height 24
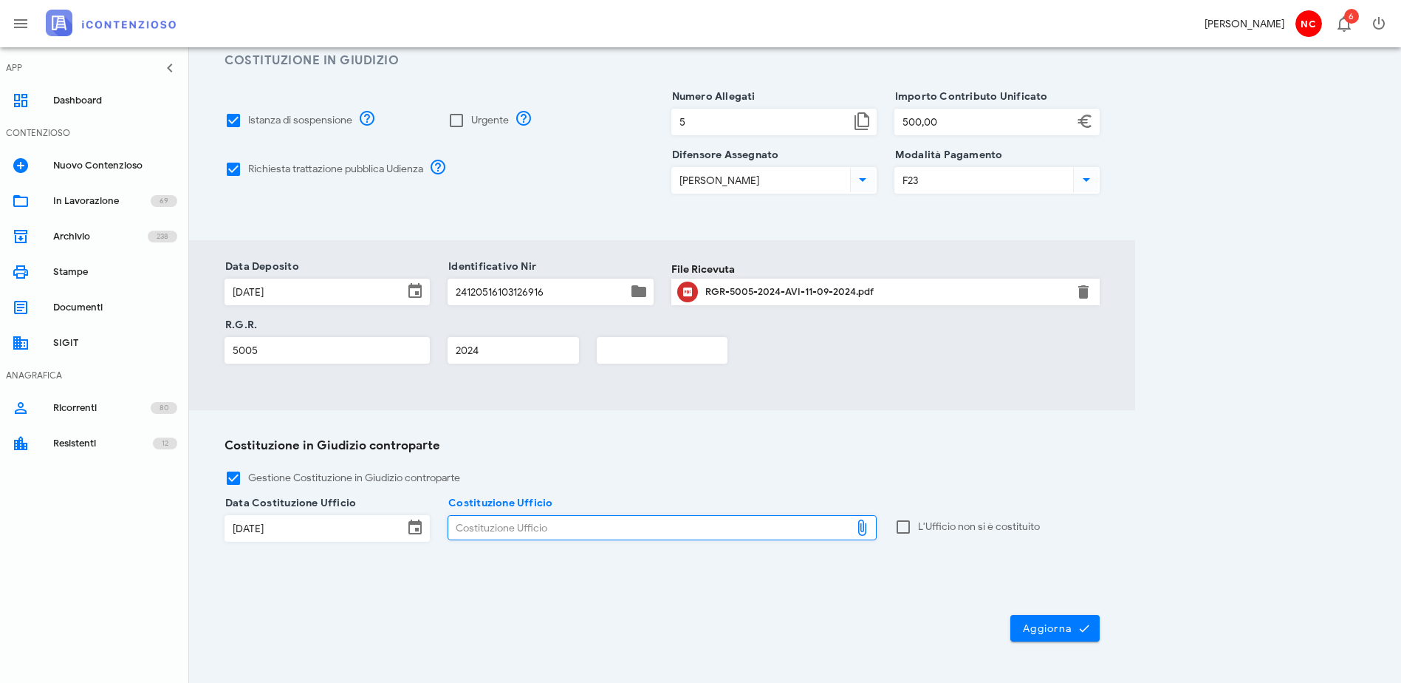
type input "C:\fakepath\controdeduzioni Ader - Nascimbem.pdf"
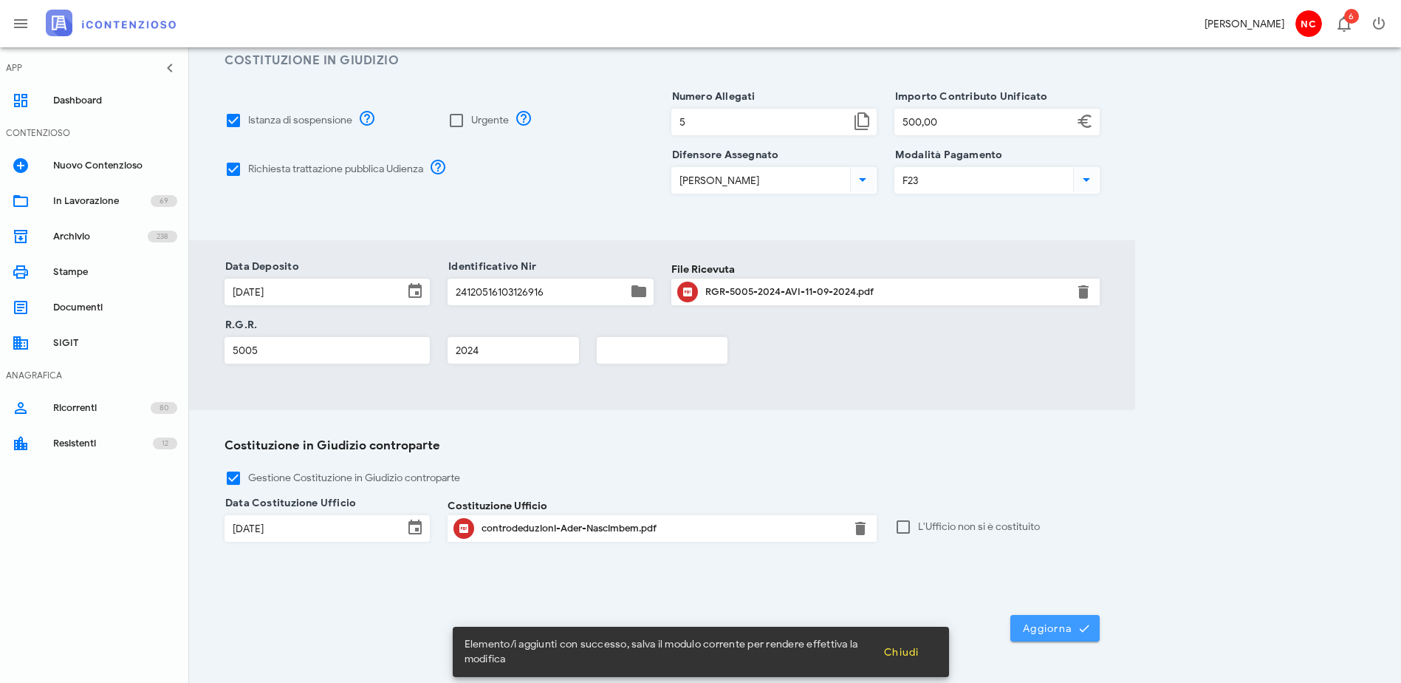
click at [1088, 621] on span "Aggiorna" at bounding box center [1055, 627] width 66 height 13
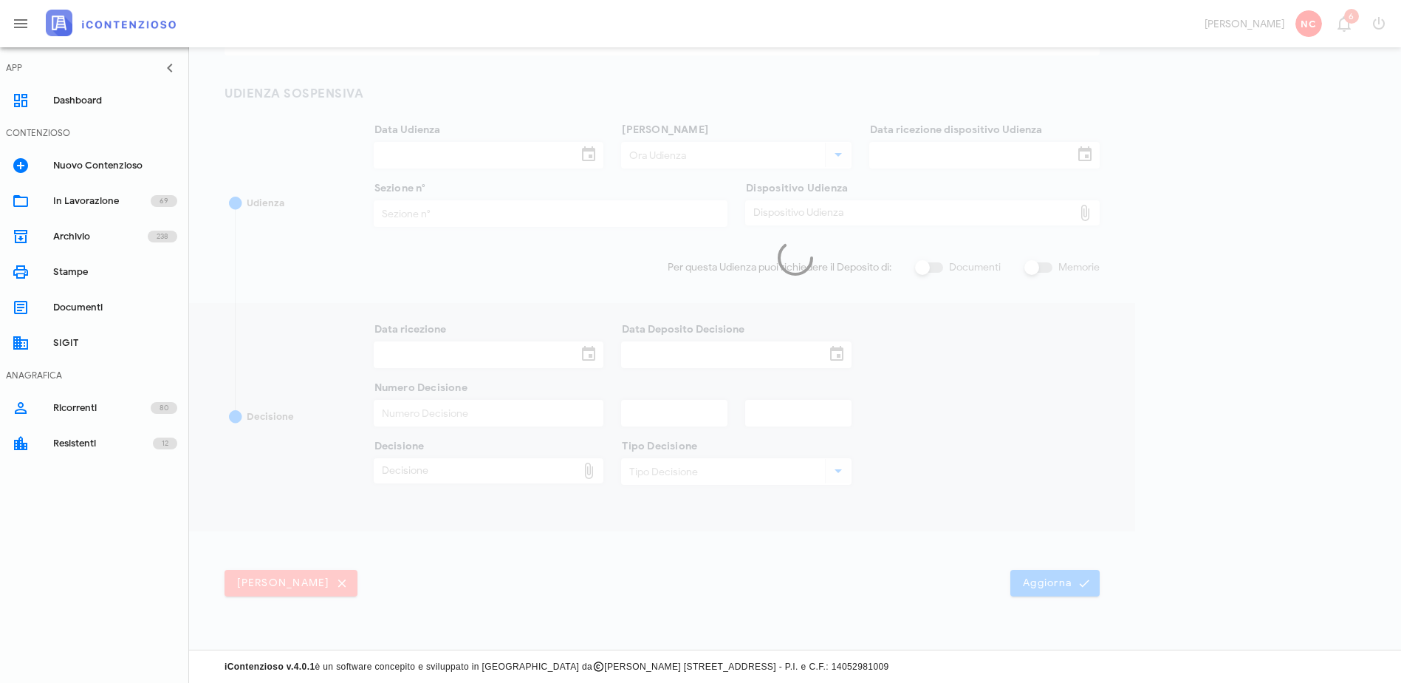
type input "21/03/2025"
type input "09:30"
type input "04/02/2025"
type input "11"
checkbox input "true"
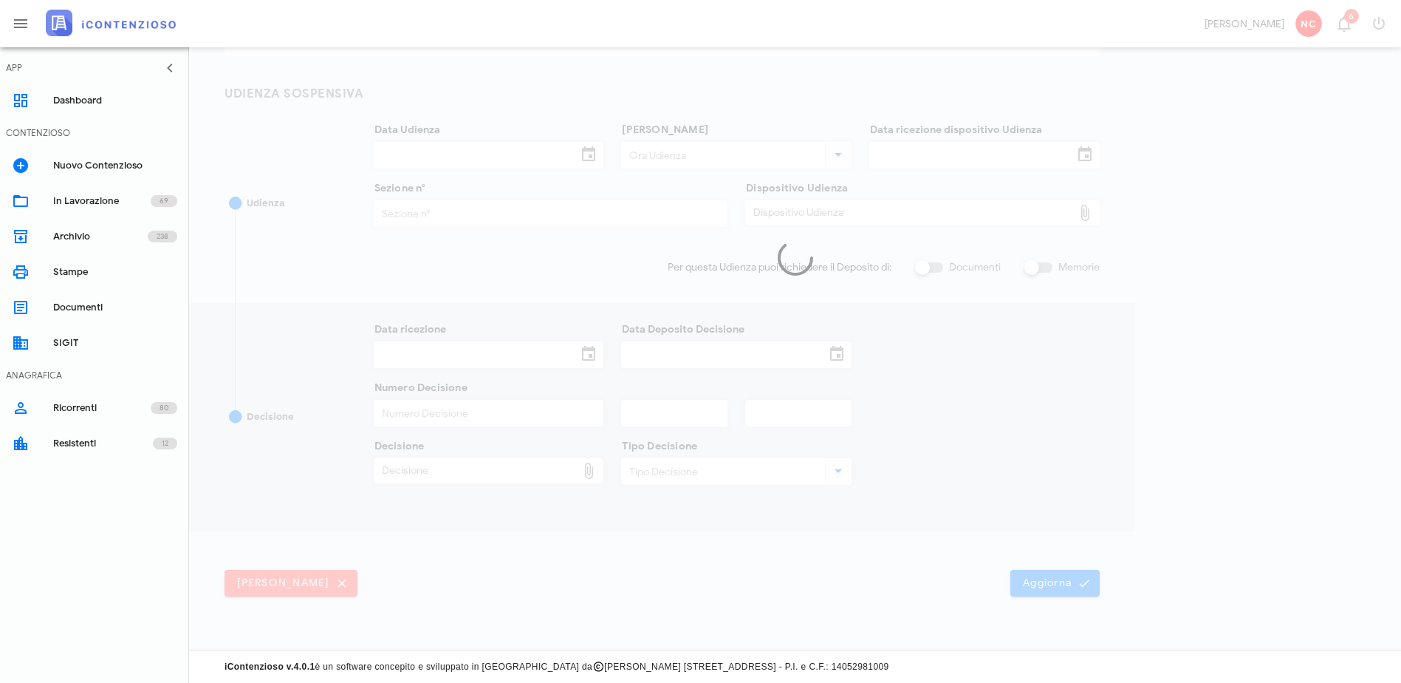
type input "24/03/2025"
type input "524"
type input "2025"
type input "Ordinanza di sospensione"
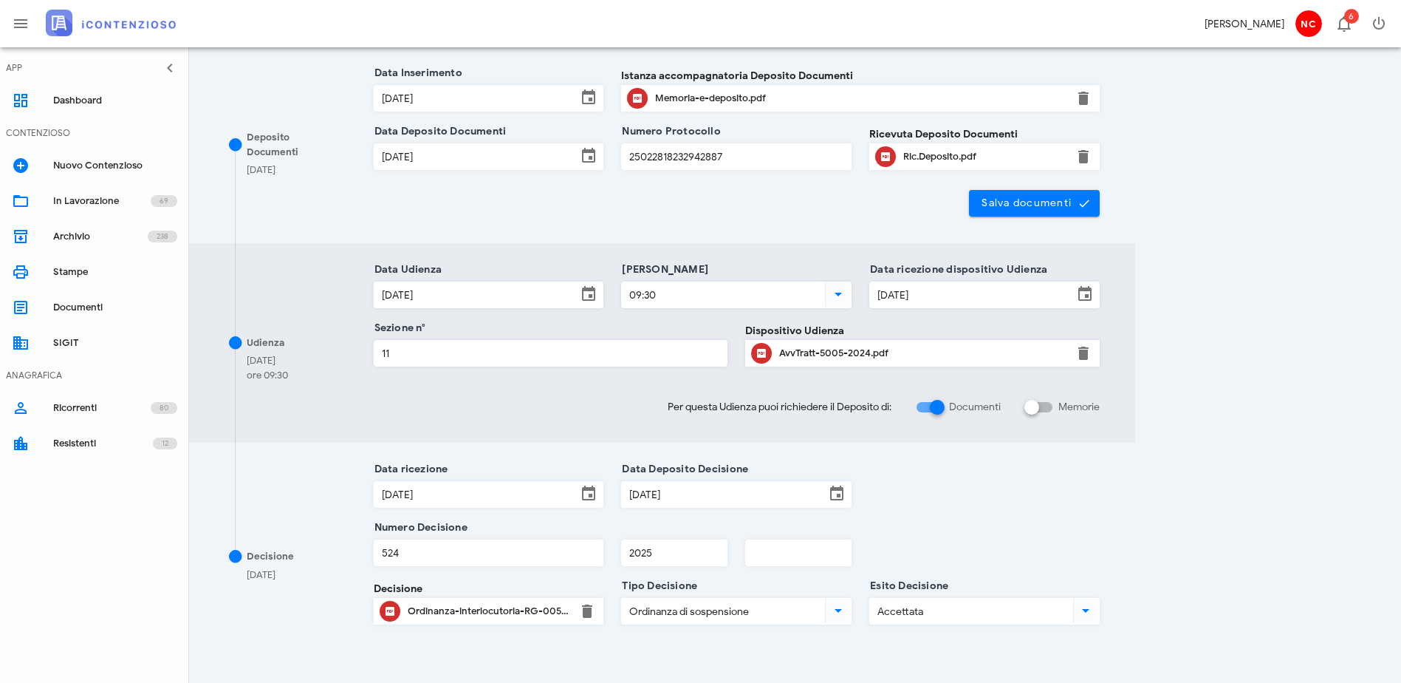
scroll to position [377, 0]
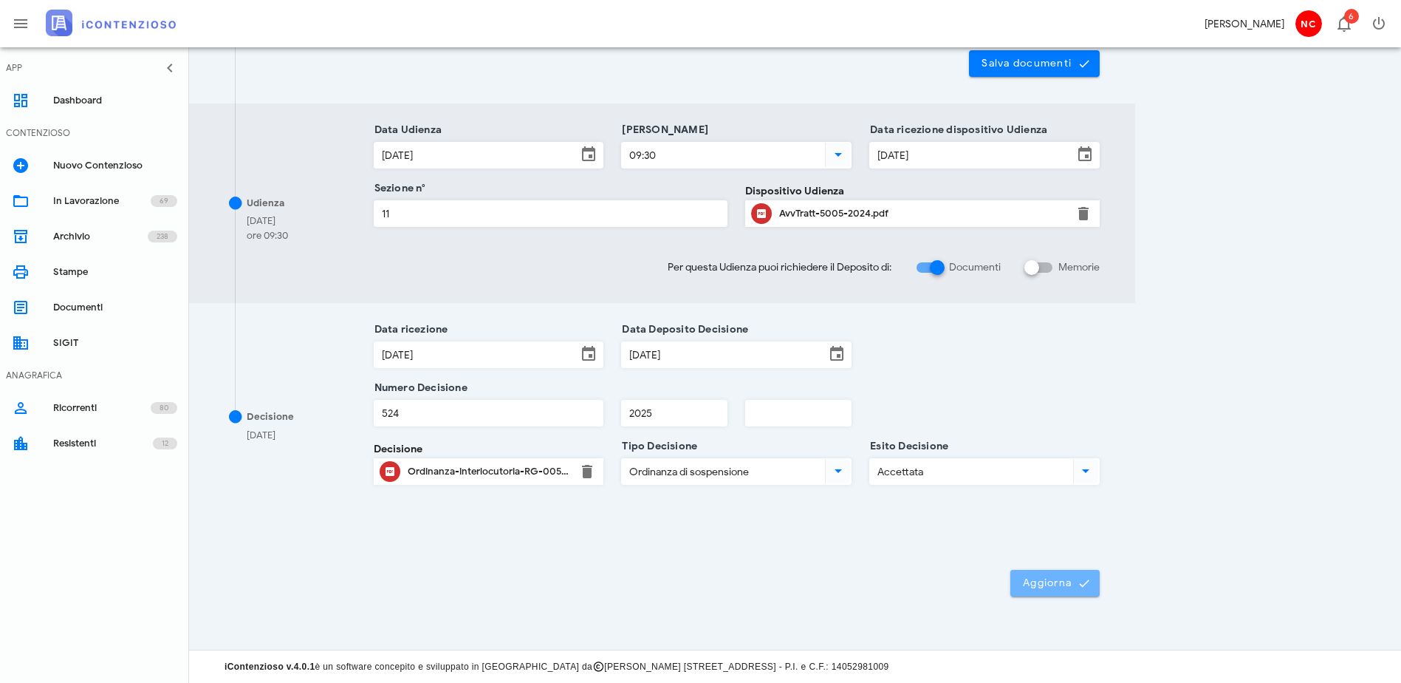
click at [1088, 579] on span "Aggiorna" at bounding box center [1055, 582] width 66 height 13
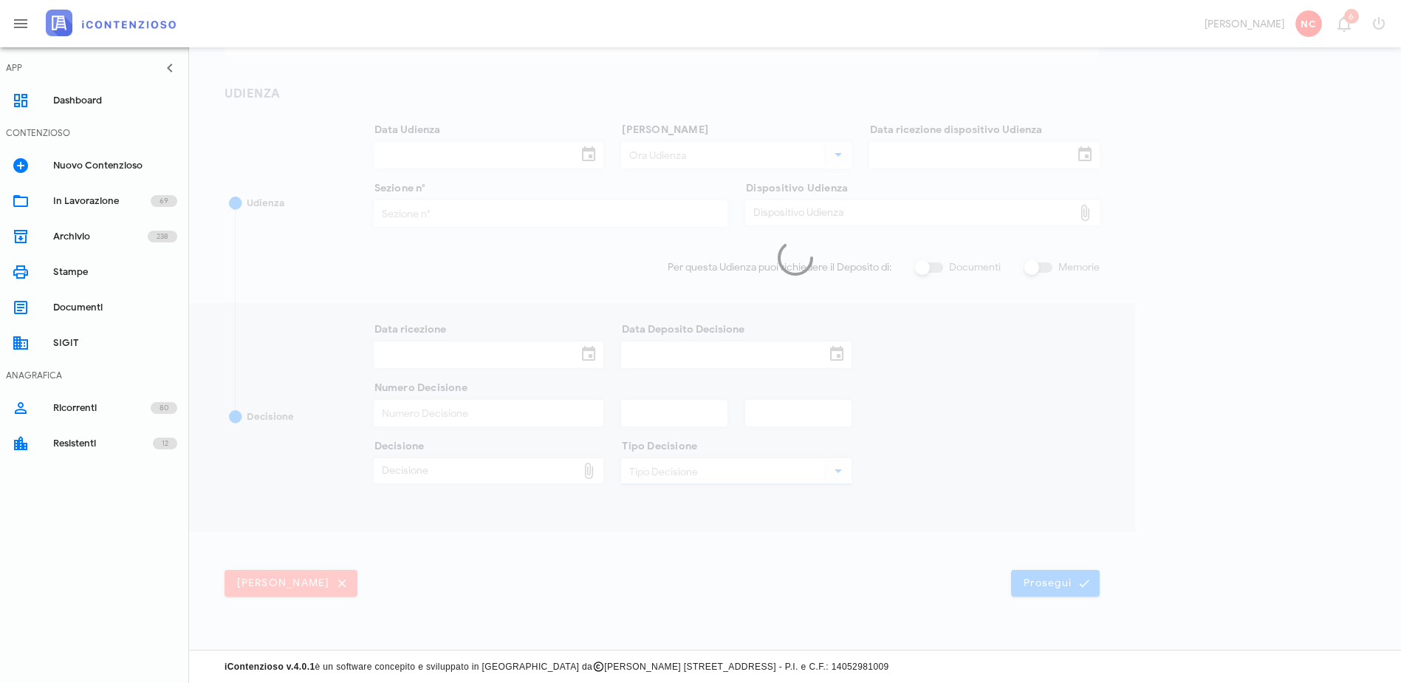
type input "26/09/2025"
type input "09:30"
type input "17/07/2025"
type input "11"
checkbox input "true"
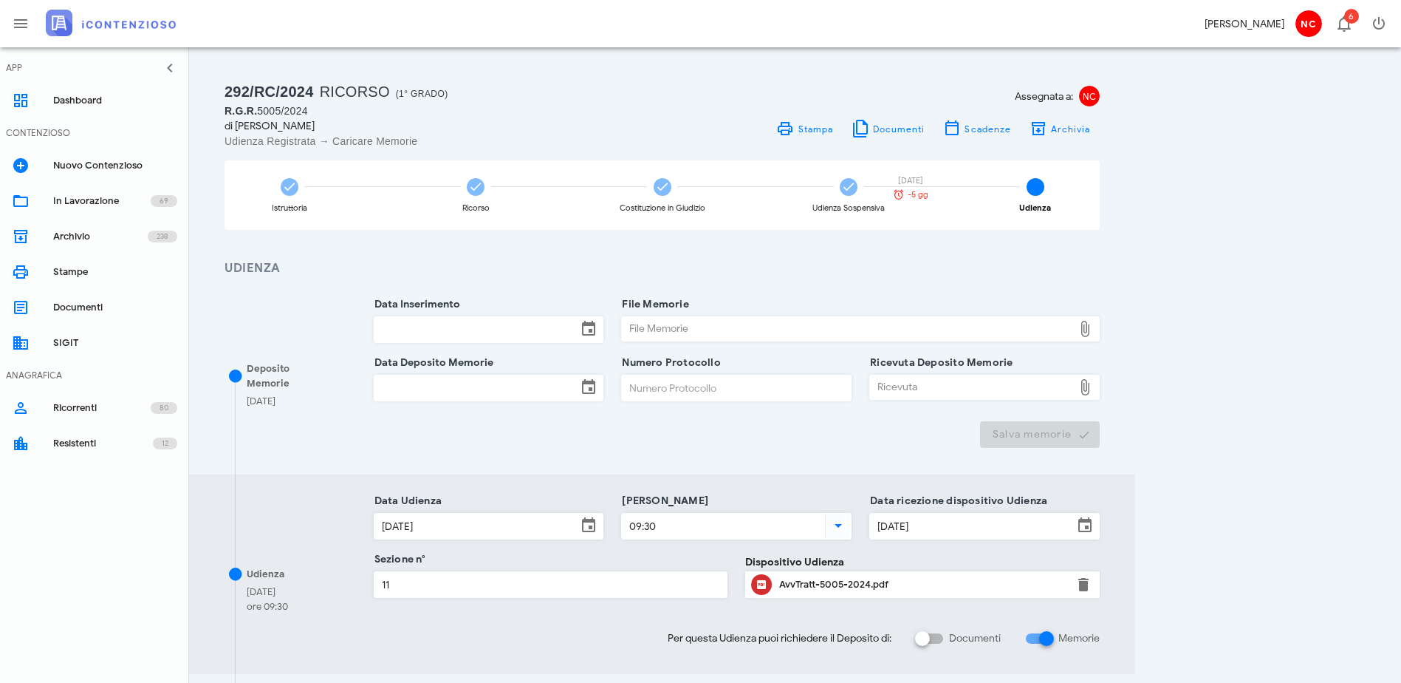
scroll to position [0, 0]
